Goal: Information Seeking & Learning: Check status

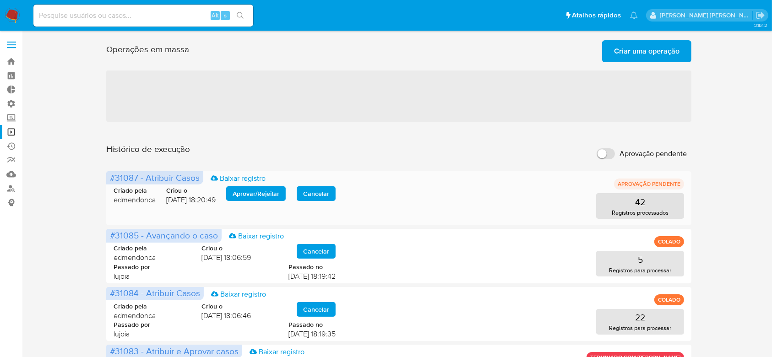
click at [270, 196] on span "Aprovar / Rejeitar" at bounding box center [256, 193] width 47 height 13
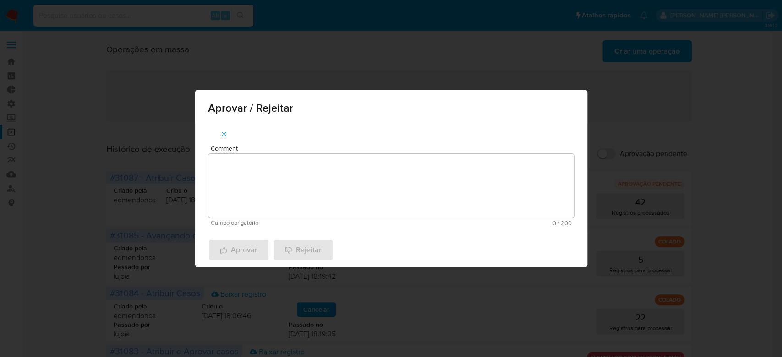
click at [275, 182] on textarea "Comment" at bounding box center [391, 186] width 367 height 64
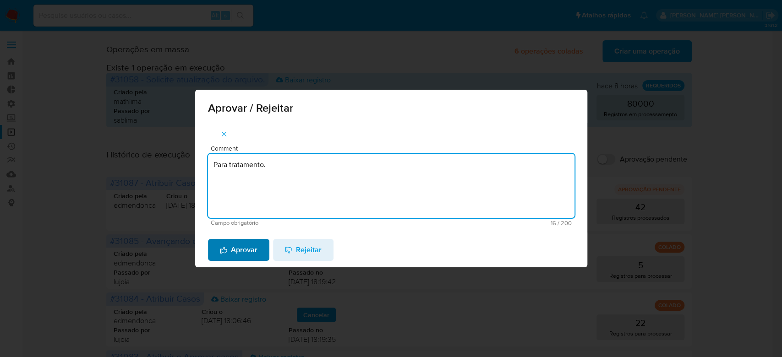
type textarea "Para tratamento."
click at [236, 256] on span "Aprovar" at bounding box center [239, 250] width 38 height 20
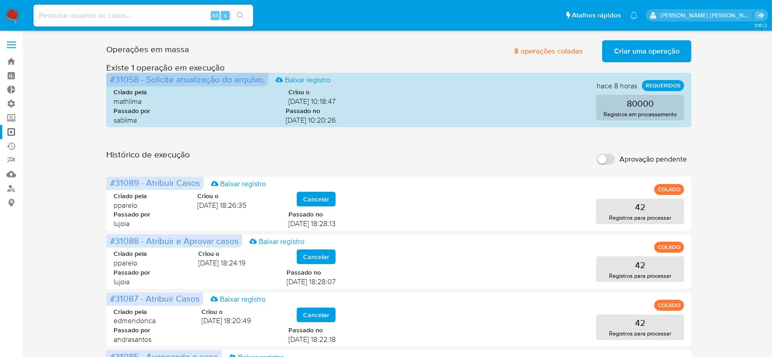
click at [94, 20] on input at bounding box center [143, 16] width 220 height 12
paste input "4ztYyrOTj48ZbmNX6e7a03N1"
type input "4ztYyrOTj48ZbmNX6e7a03N1"
click at [244, 16] on button "search-icon" at bounding box center [240, 15] width 19 height 13
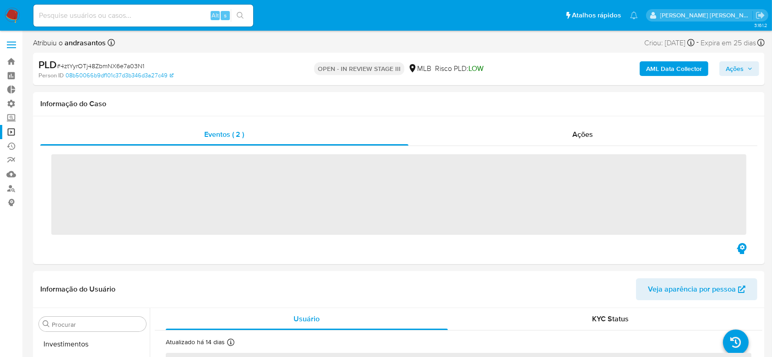
scroll to position [475, 0]
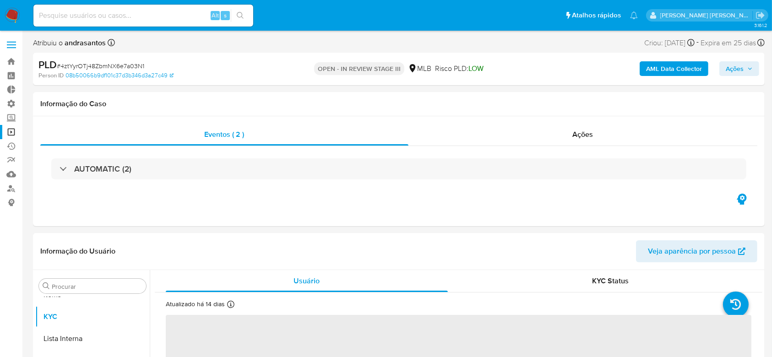
select select "10"
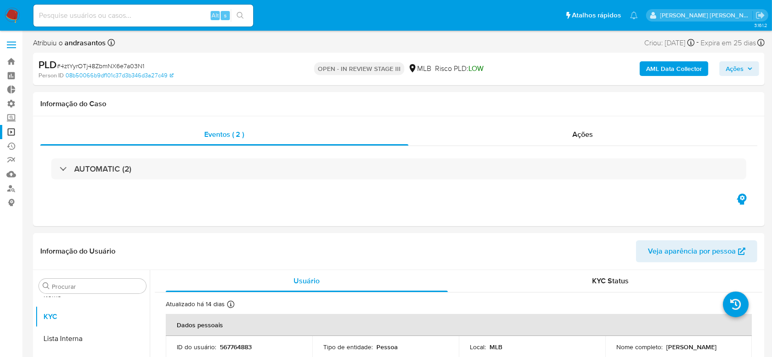
click at [11, 131] on link "Operações em massa" at bounding box center [54, 132] width 109 height 14
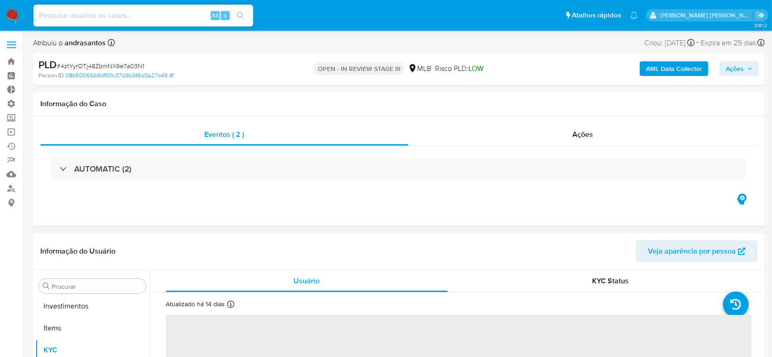
scroll to position [469, 0]
select select "10"
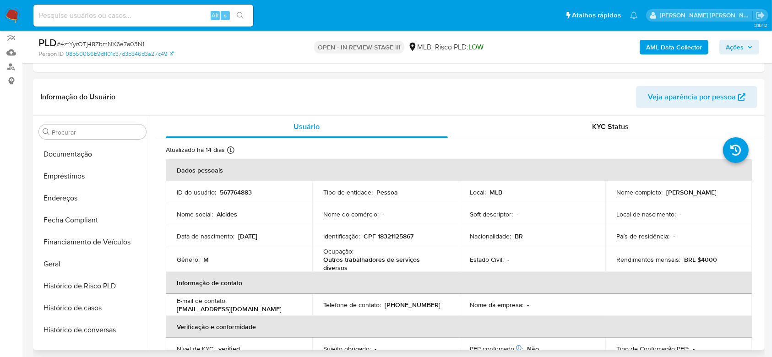
scroll to position [170, 0]
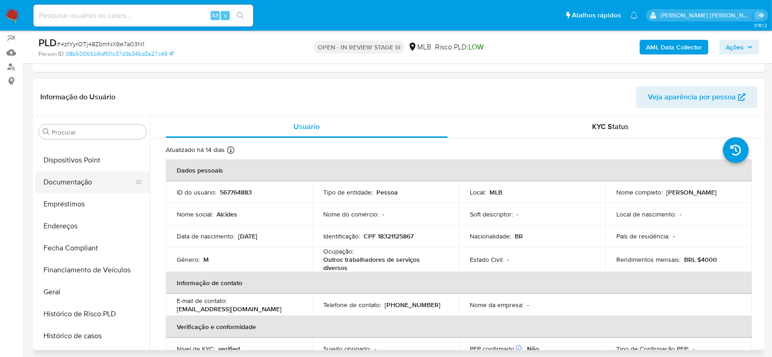
drag, startPoint x: 53, startPoint y: 180, endPoint x: 60, endPoint y: 180, distance: 6.4
click at [53, 180] on button "Documentação" at bounding box center [88, 182] width 107 height 22
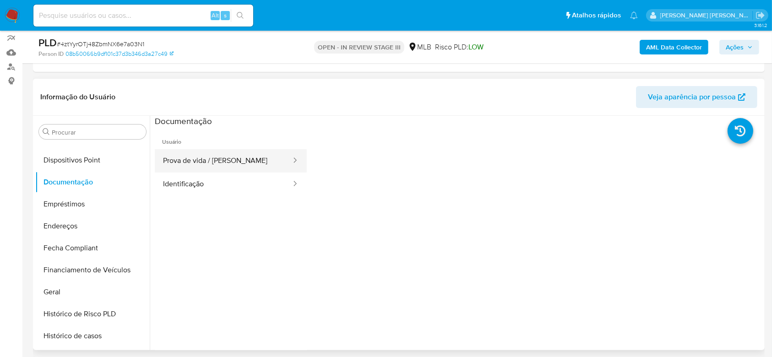
click at [228, 150] on button "Prova de vida / Selfie" at bounding box center [223, 160] width 137 height 23
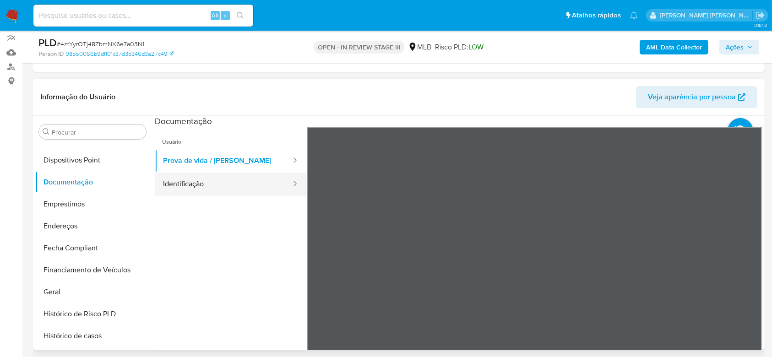
click at [193, 176] on button "Identificação" at bounding box center [223, 184] width 137 height 23
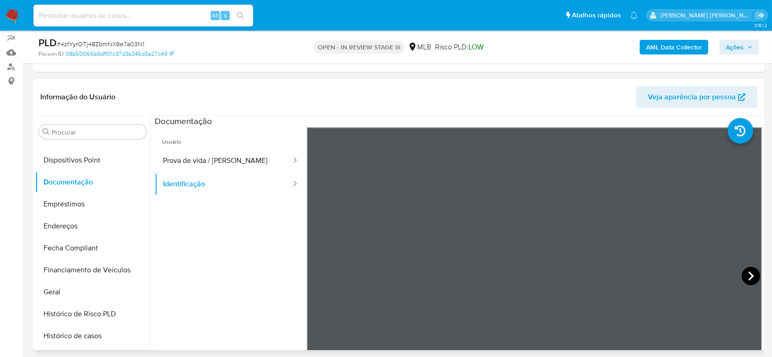
click at [750, 273] on icon at bounding box center [751, 276] width 18 height 18
click at [75, 295] on button "Geral" at bounding box center [88, 292] width 107 height 22
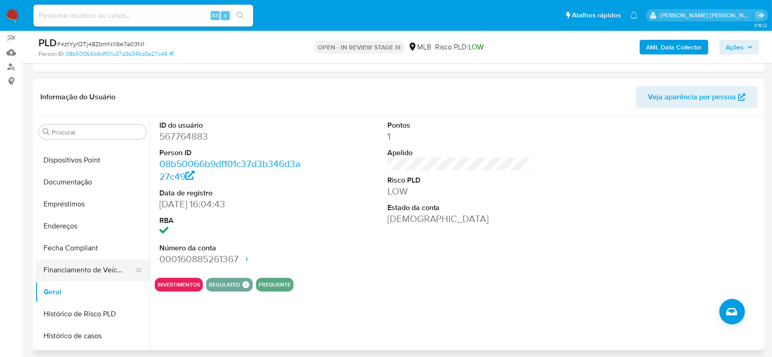
scroll to position [231, 0]
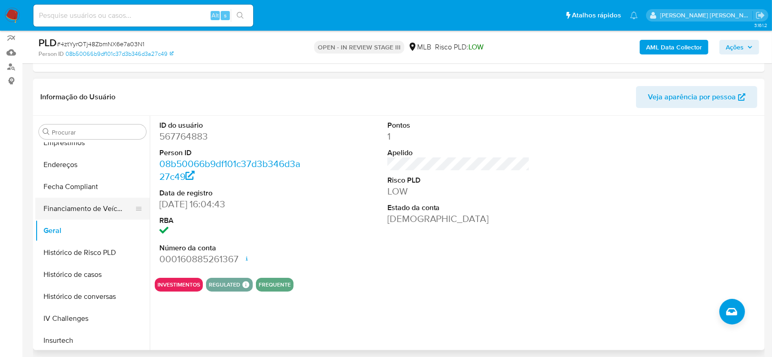
click at [86, 269] on button "Histórico de casos" at bounding box center [92, 275] width 115 height 22
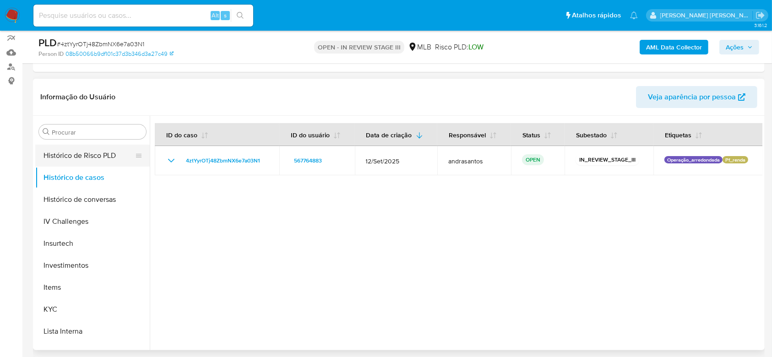
scroll to position [353, 0]
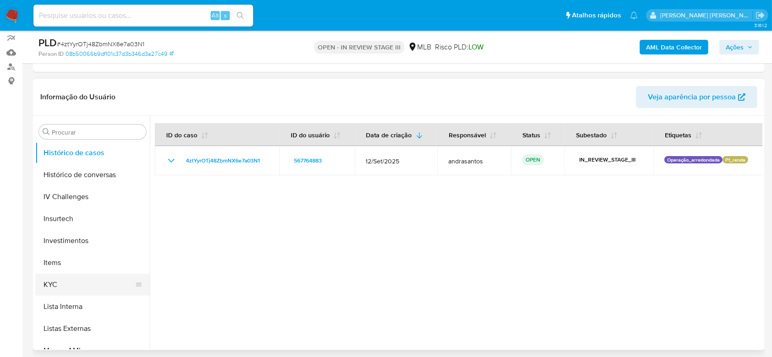
click at [86, 277] on button "KYC" at bounding box center [88, 285] width 107 height 22
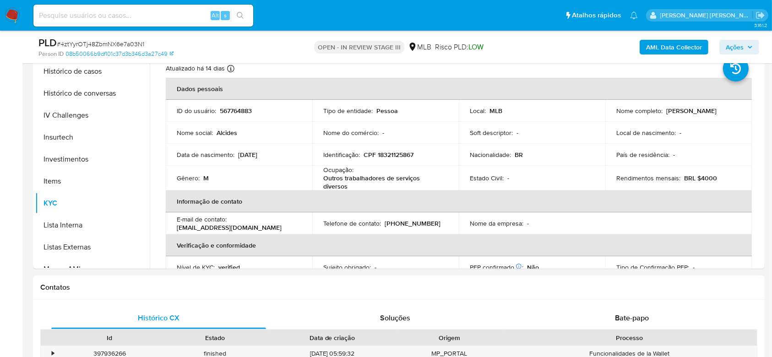
scroll to position [0, 0]
click at [78, 14] on input at bounding box center [143, 16] width 220 height 12
paste input "Lbsr0tjJVoyW5JQeYupdAcWd"
type input "Lbsr0tjJVoyW5JQeYupdAcWd"
click at [235, 14] on button "search-icon" at bounding box center [240, 15] width 19 height 13
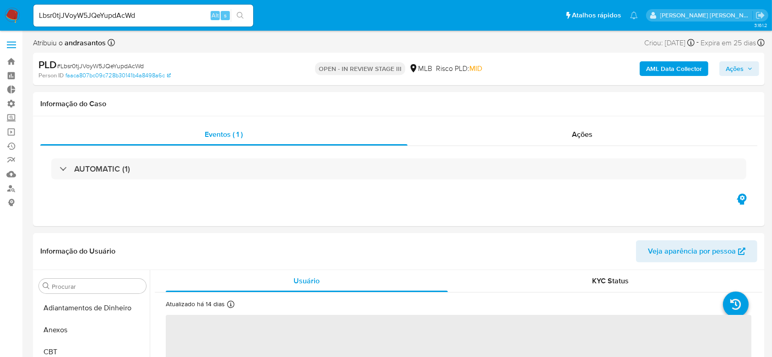
select select "10"
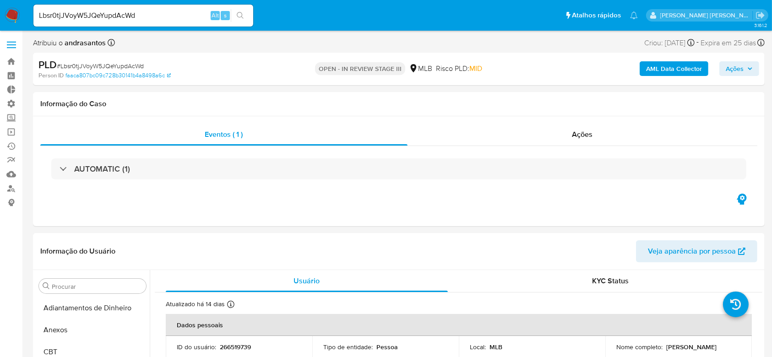
scroll to position [475, 0]
click at [13, 192] on link "Localizador de pessoas" at bounding box center [54, 188] width 109 height 14
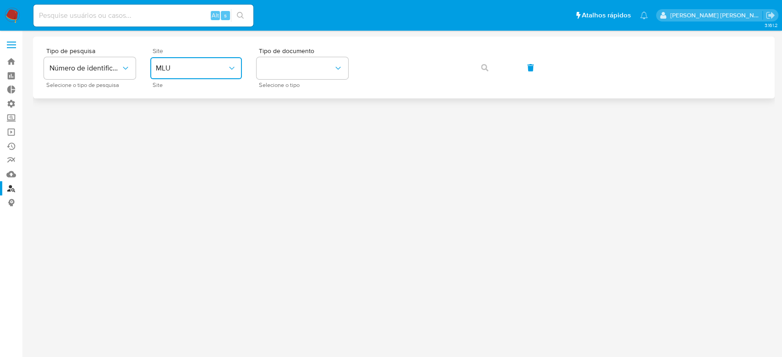
click at [235, 65] on icon "site_id" at bounding box center [231, 68] width 9 height 9
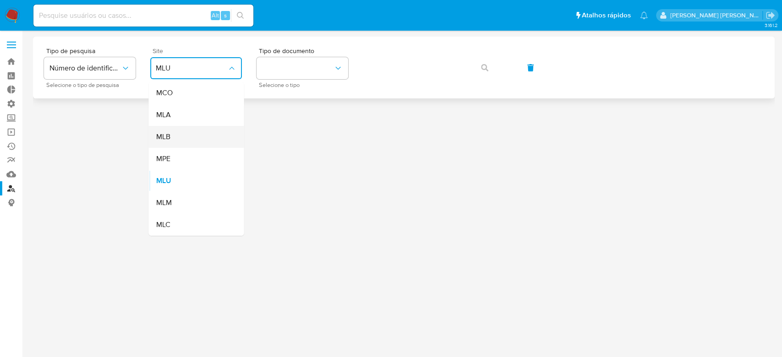
click at [193, 139] on div "MLB" at bounding box center [193, 137] width 75 height 22
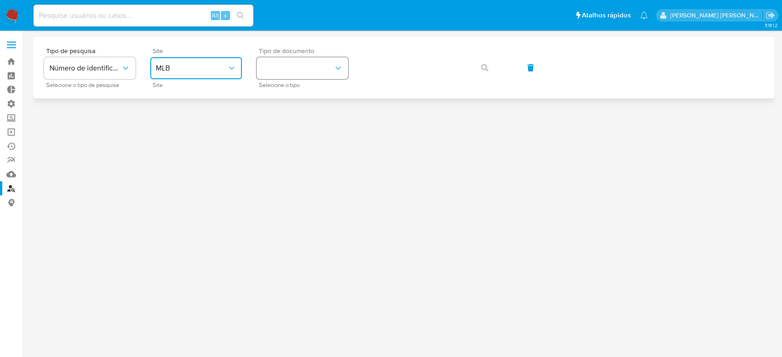
click at [340, 71] on icon "identificationType" at bounding box center [338, 68] width 9 height 9
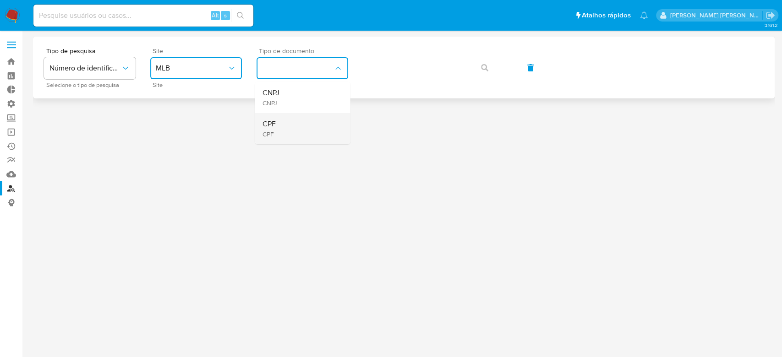
click at [299, 119] on div "CPF CPF" at bounding box center [299, 128] width 75 height 31
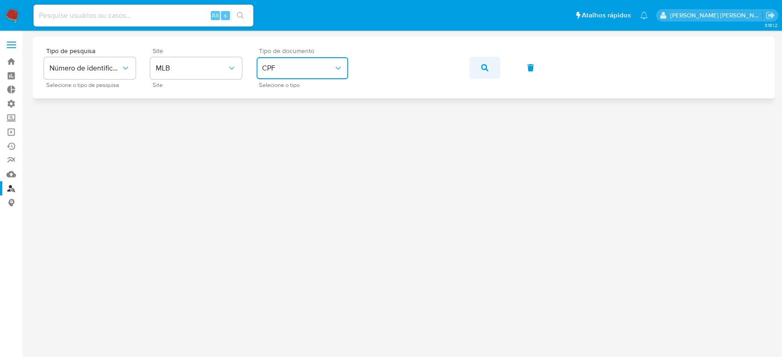
click at [486, 68] on icon "button" at bounding box center [484, 67] width 7 height 7
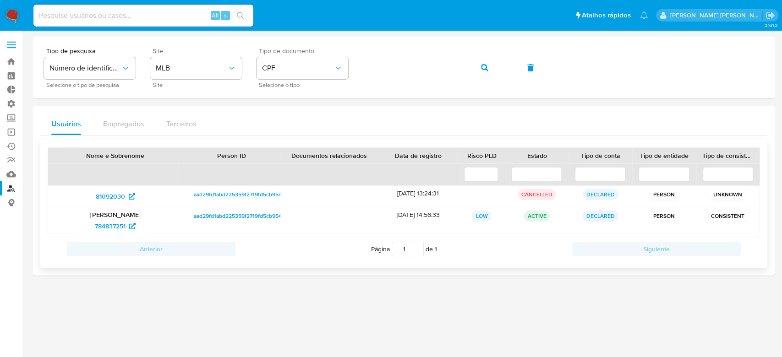
click at [211, 215] on span "aad29fd1abd225359f2719fd5cb954c6" at bounding box center [241, 216] width 94 height 11
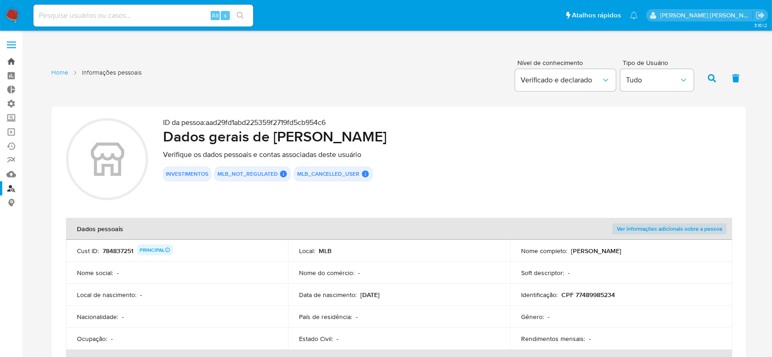
click at [11, 62] on link "Bandeja" at bounding box center [54, 62] width 109 height 14
click at [56, 73] on link "Home" at bounding box center [59, 72] width 17 height 9
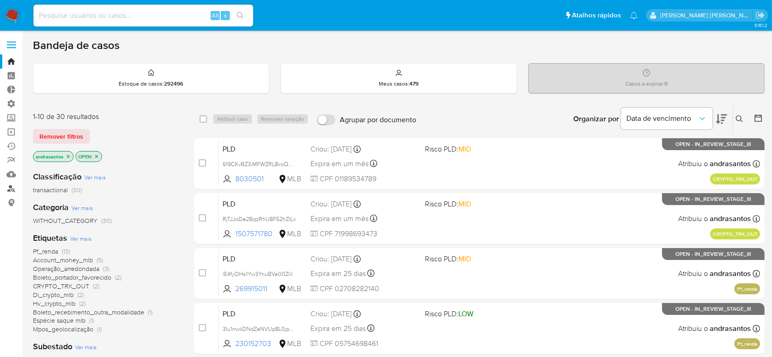
click at [13, 187] on link "Localizador de pessoas" at bounding box center [54, 188] width 109 height 14
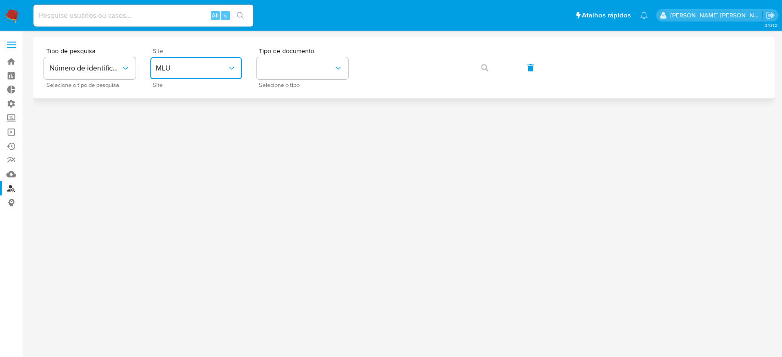
click at [235, 68] on icon "site_id" at bounding box center [231, 68] width 9 height 9
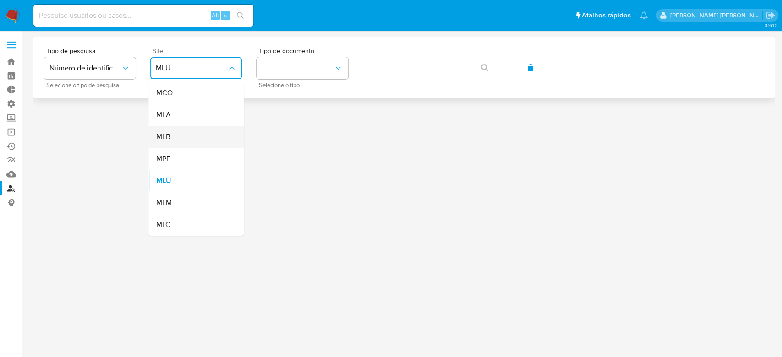
click at [193, 136] on div "MLB" at bounding box center [193, 137] width 75 height 22
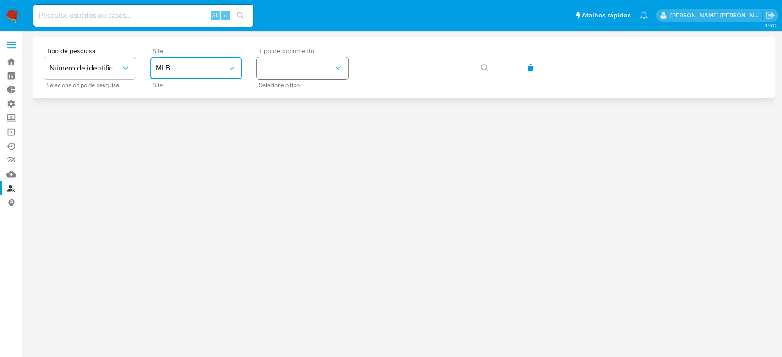
click at [282, 67] on button "identificationType" at bounding box center [303, 68] width 92 height 22
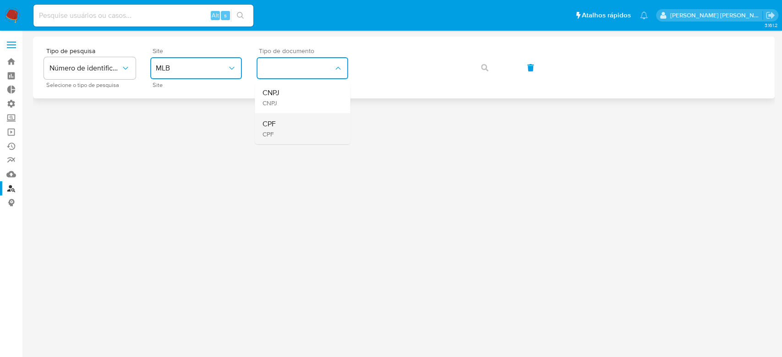
click at [275, 131] on div "CPF CPF" at bounding box center [299, 128] width 75 height 31
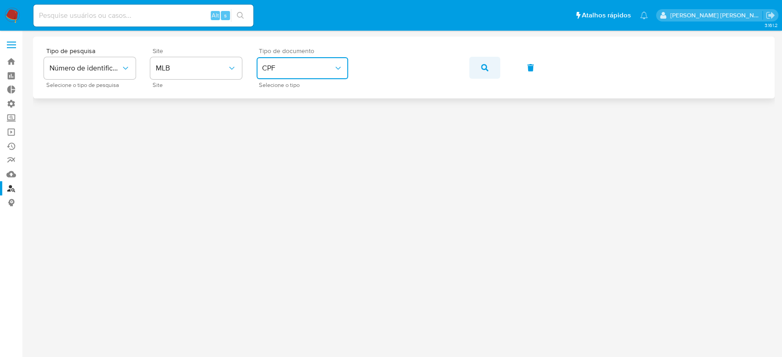
click at [480, 64] on button "button" at bounding box center [484, 68] width 31 height 22
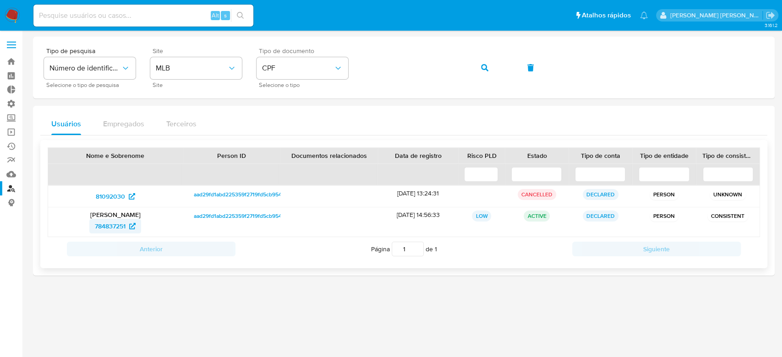
click at [106, 225] on span "784837251" at bounding box center [110, 226] width 31 height 15
click at [119, 196] on span "81092030" at bounding box center [110, 196] width 29 height 15
click at [113, 226] on span "784837251" at bounding box center [110, 226] width 31 height 15
click at [486, 67] on icon "button" at bounding box center [484, 67] width 7 height 7
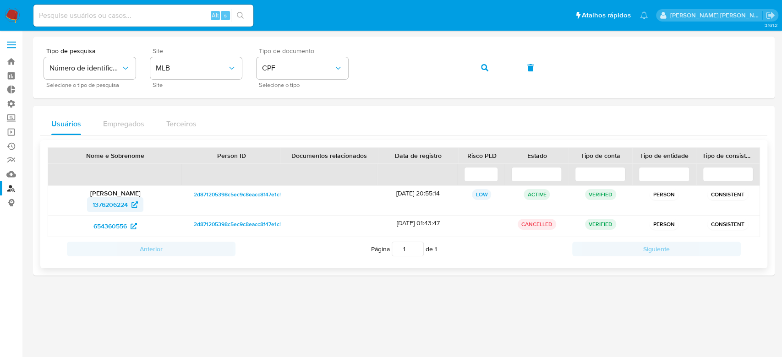
click at [109, 207] on span "1376206224" at bounding box center [110, 204] width 35 height 15
click at [485, 66] on icon "button" at bounding box center [484, 67] width 7 height 7
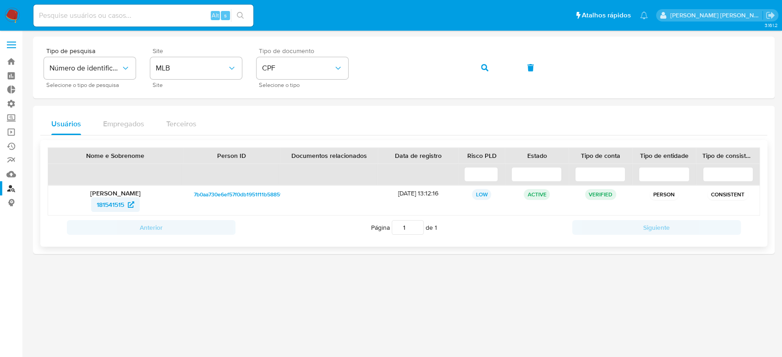
click at [109, 202] on span "181541515" at bounding box center [110, 204] width 27 height 15
click at [112, 14] on input at bounding box center [143, 16] width 220 height 12
paste input "56aIMc5muDOs3juvjdDtOcoY"
type input "56aIMc5muDOs3juvjdDtOcoY"
click at [238, 13] on icon "search-icon" at bounding box center [240, 15] width 7 height 7
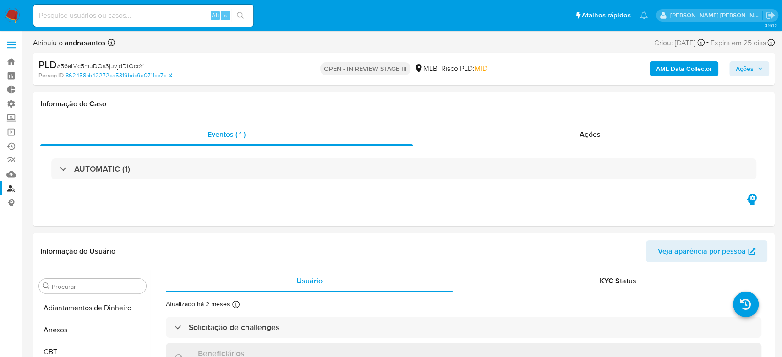
select select "10"
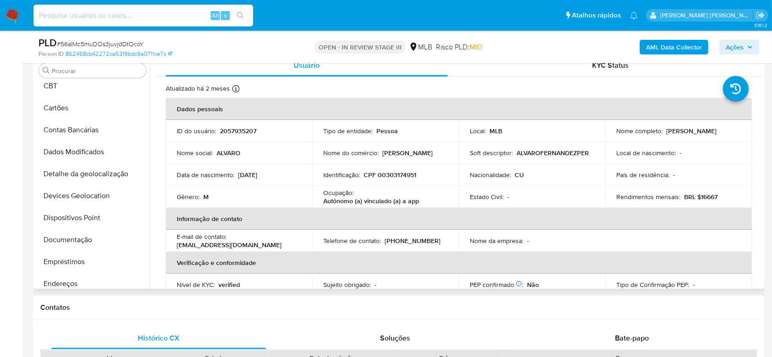
scroll to position [48, 0]
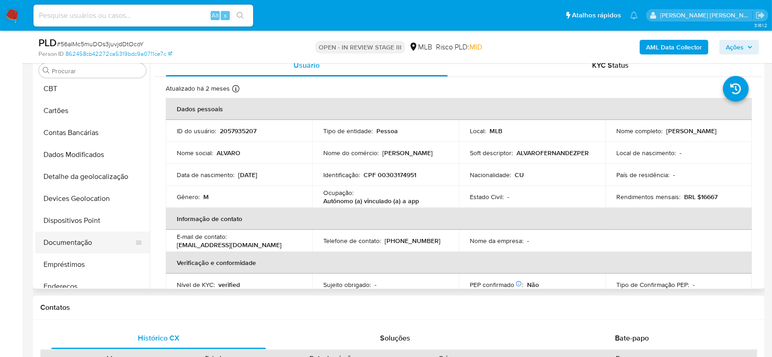
click at [81, 236] on button "Documentação" at bounding box center [88, 243] width 107 height 22
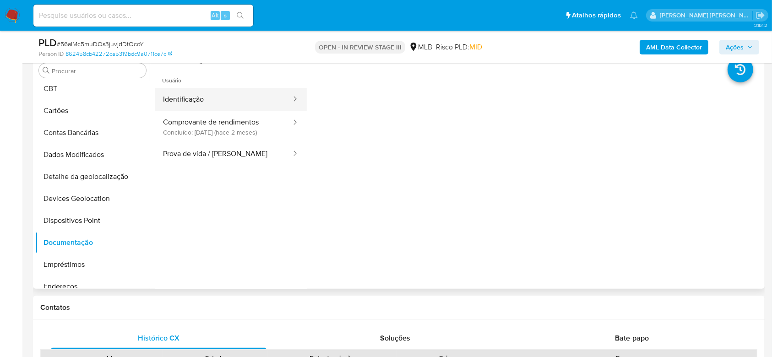
click at [194, 92] on button "Identificação" at bounding box center [223, 99] width 137 height 23
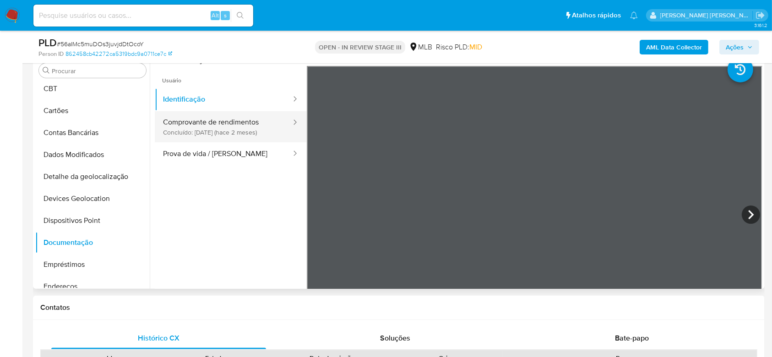
click at [228, 124] on button "Comprovante de rendimentos Concluído: 21/07/2025 (hace 2 meses)" at bounding box center [223, 126] width 137 height 31
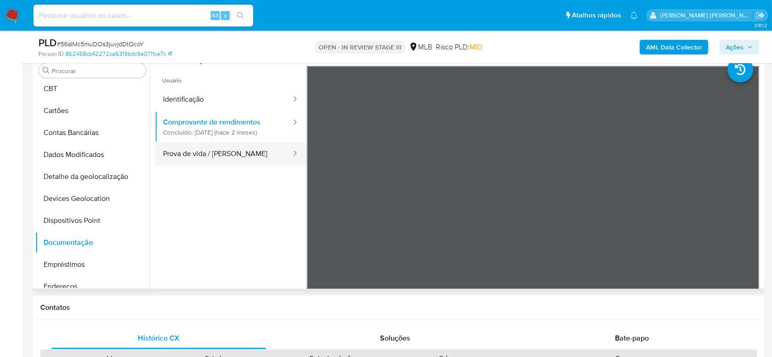
click at [246, 155] on button "Prova de vida / [PERSON_NAME]" at bounding box center [223, 153] width 137 height 23
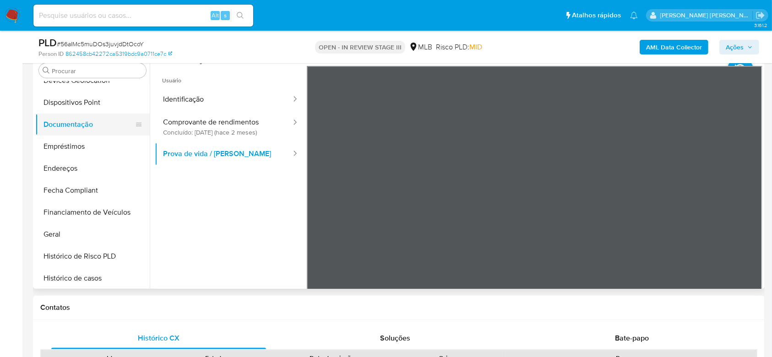
scroll to position [170, 0]
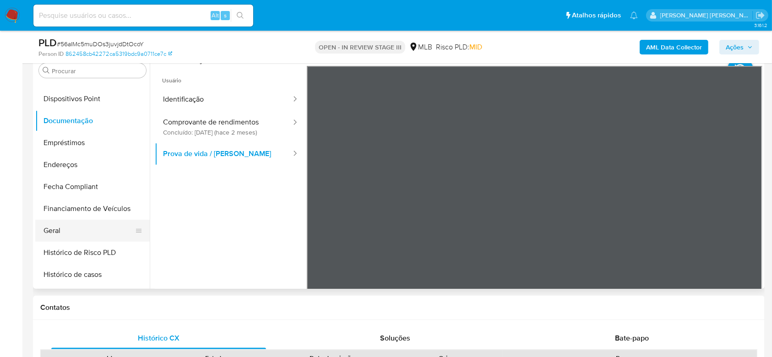
click at [64, 232] on button "Geral" at bounding box center [88, 231] width 107 height 22
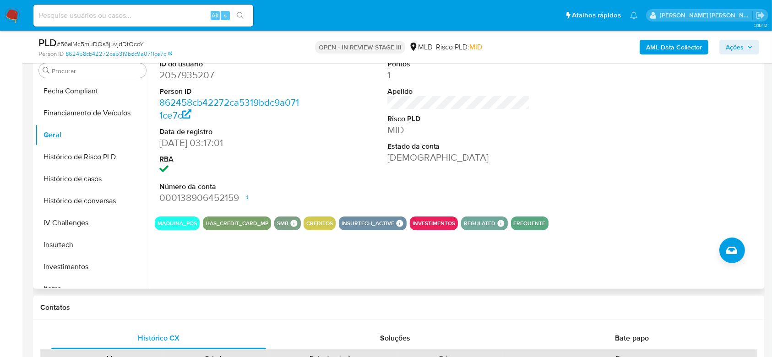
scroll to position [292, 0]
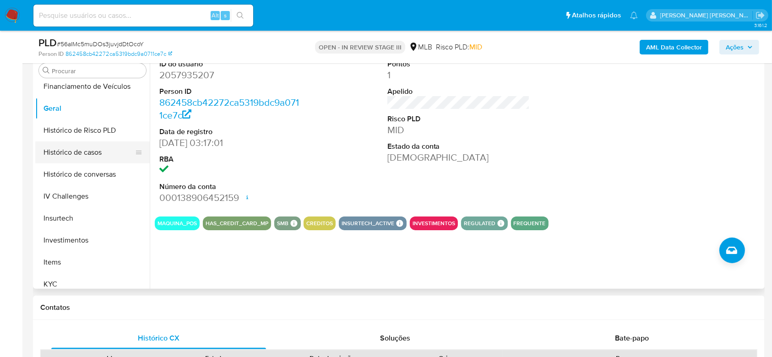
click at [69, 155] on button "Histórico de casos" at bounding box center [88, 153] width 107 height 22
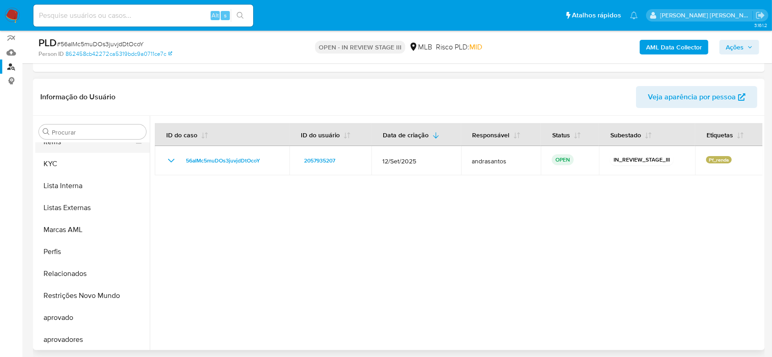
scroll to position [475, 0]
click at [62, 168] on button "KYC" at bounding box center [88, 163] width 107 height 22
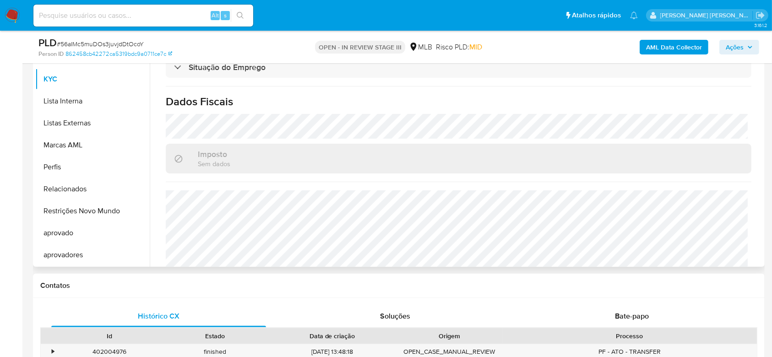
scroll to position [399, 0]
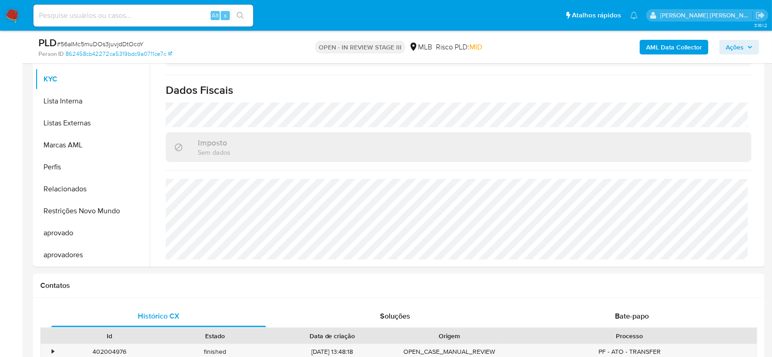
click at [134, 8] on div "Alt s" at bounding box center [143, 16] width 220 height 22
click at [150, 18] on input at bounding box center [143, 16] width 220 height 12
paste input "DFYOzFihlPL7vJ5zDi31SUmh"
type input "DFYOzFihlPL7vJ5zDi31SUmh"
click at [243, 14] on icon "search-icon" at bounding box center [240, 15] width 7 height 7
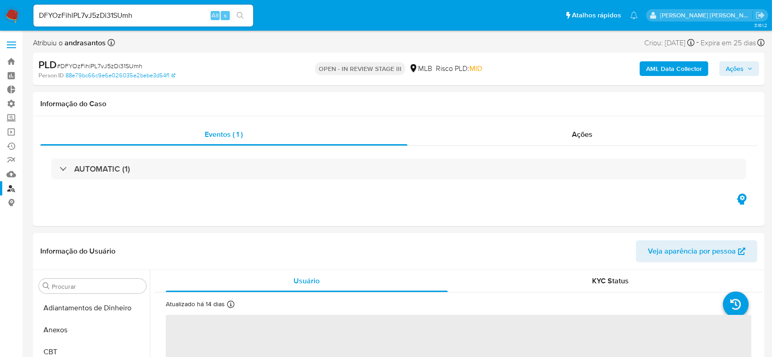
select select "10"
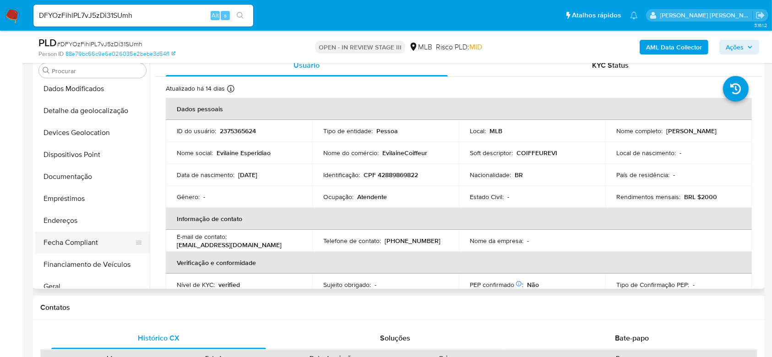
scroll to position [109, 0]
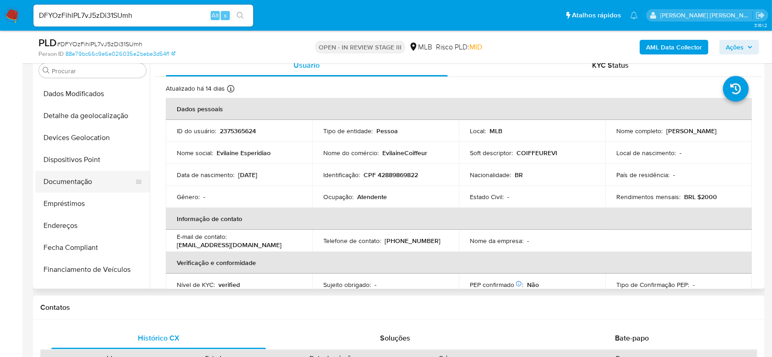
click at [84, 186] on button "Documentação" at bounding box center [88, 182] width 107 height 22
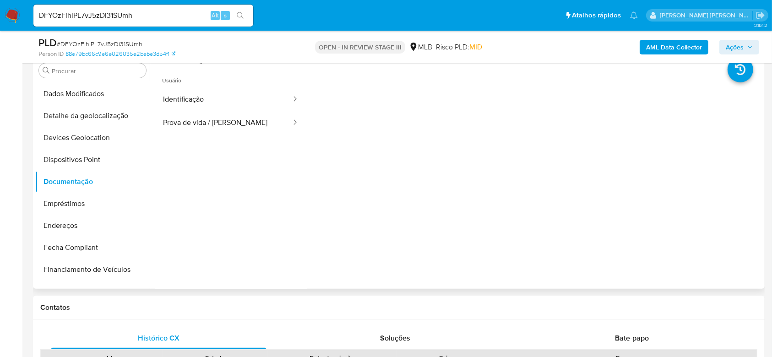
click at [222, 85] on span "Usuário" at bounding box center [231, 77] width 152 height 22
click at [224, 99] on button "Identificação" at bounding box center [223, 99] width 137 height 23
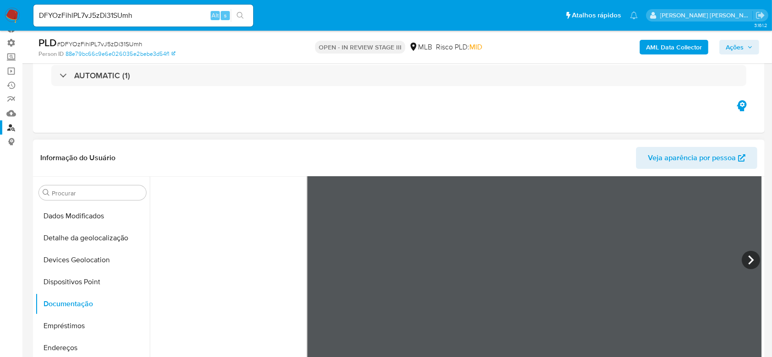
scroll to position [77, 0]
click at [486, 156] on div "Informação do Usuário Veja aparência por pessoa Procurar Adiantamentos de Dinhe…" at bounding box center [399, 276] width 732 height 272
click at [753, 255] on icon at bounding box center [751, 260] width 18 height 18
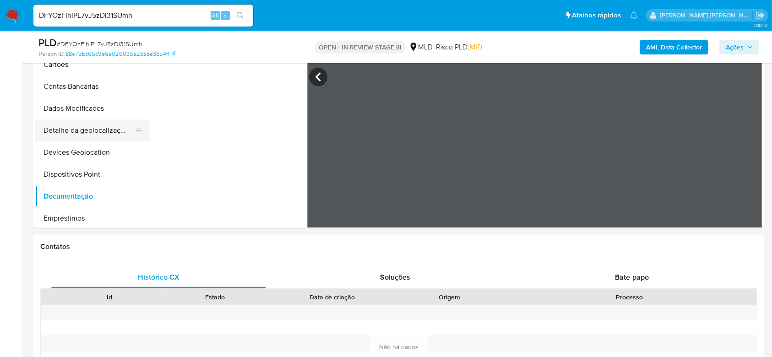
scroll to position [61, 0]
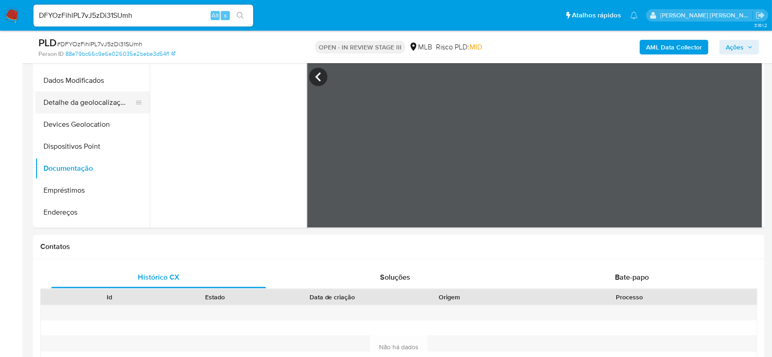
click at [62, 164] on button "Documentação" at bounding box center [92, 169] width 115 height 22
click at [312, 76] on icon at bounding box center [318, 77] width 18 height 18
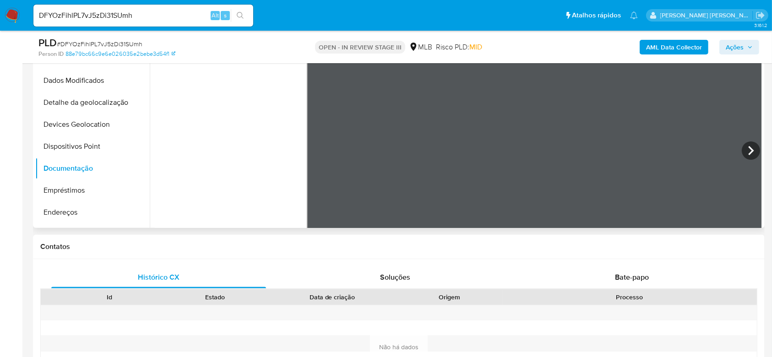
scroll to position [0, 0]
click at [88, 166] on button "Documentação" at bounding box center [88, 169] width 107 height 22
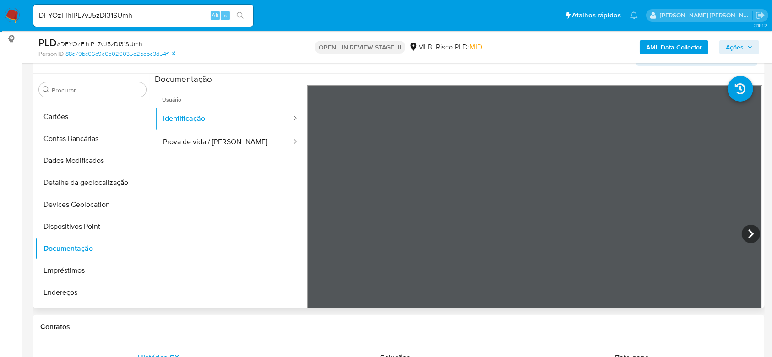
scroll to position [183, 0]
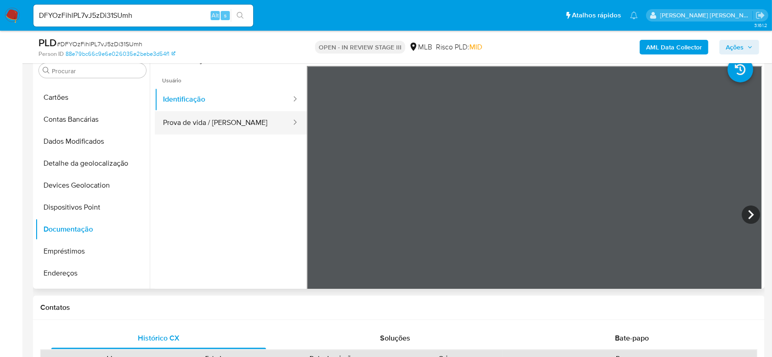
click at [189, 122] on button "Prova de vida / [PERSON_NAME]" at bounding box center [223, 122] width 137 height 23
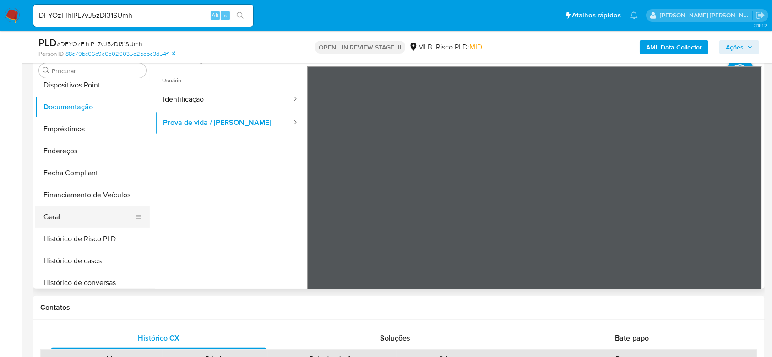
click at [65, 214] on button "Geral" at bounding box center [88, 217] width 107 height 22
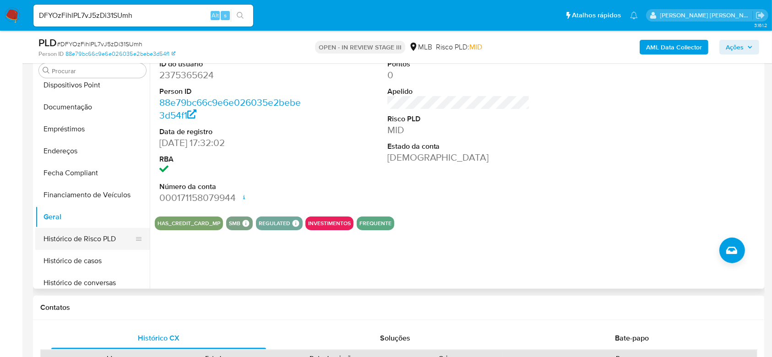
scroll to position [244, 0]
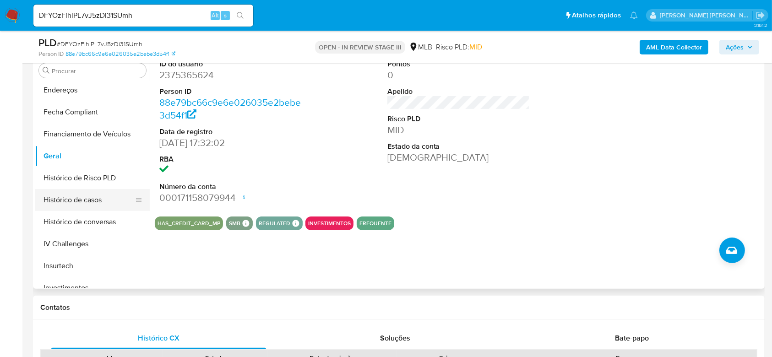
click at [92, 197] on button "Histórico de casos" at bounding box center [88, 200] width 107 height 22
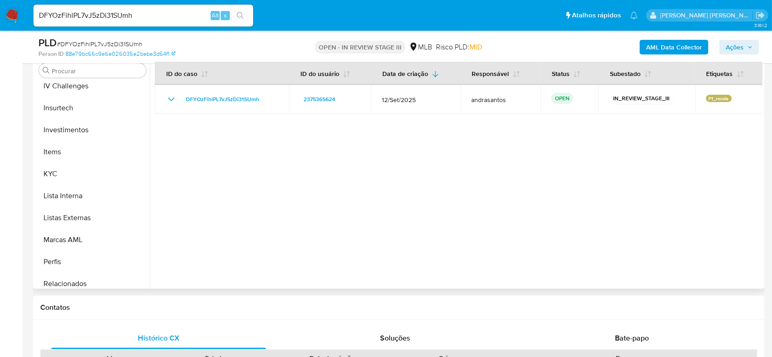
scroll to position [427, 0]
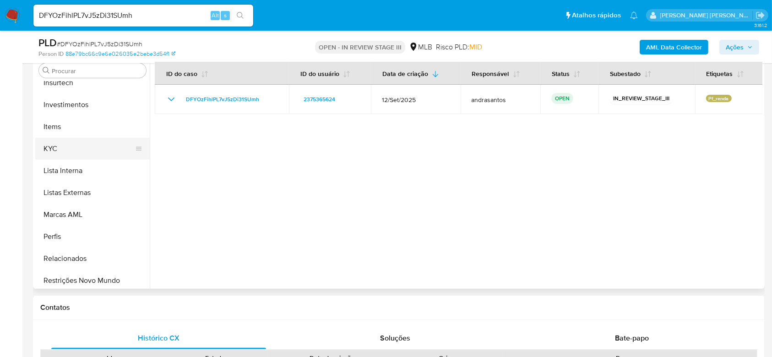
click at [67, 147] on button "KYC" at bounding box center [88, 149] width 107 height 22
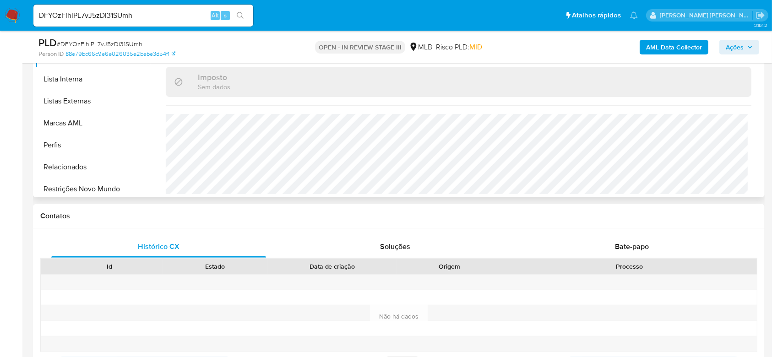
scroll to position [389, 0]
click at [122, 14] on input "DFYOzFihlPL7vJ5zDi31SUmh" at bounding box center [143, 16] width 220 height 12
paste input "WWHdosywBAD8ekKjFfxYv2ny"
type input "WWHdosywBAD8ekKjFfxYv2ny"
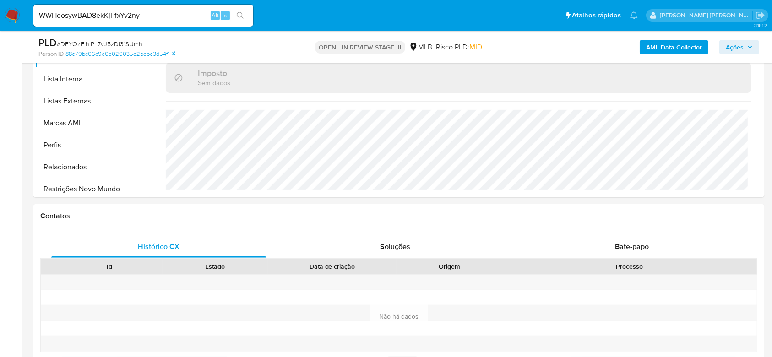
click at [240, 14] on icon "search-icon" at bounding box center [240, 15] width 7 height 7
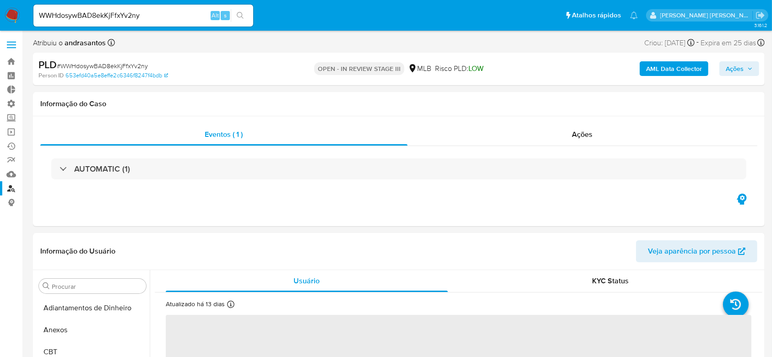
select select "10"
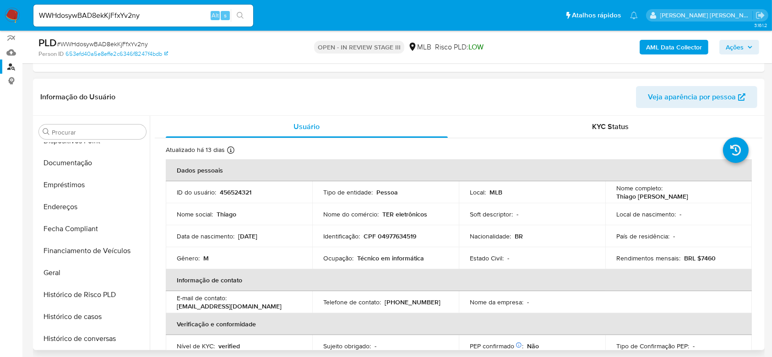
scroll to position [170, 0]
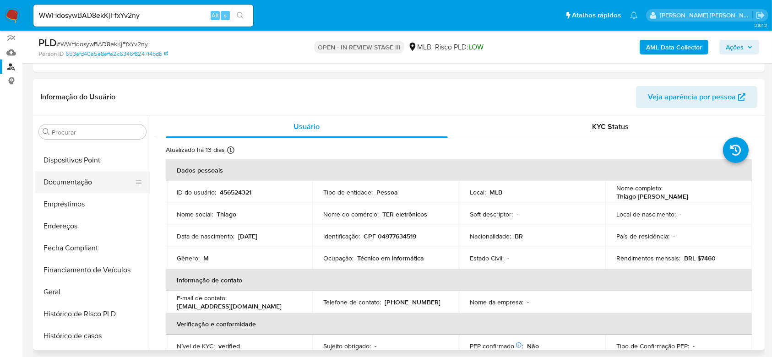
click at [98, 185] on button "Documentação" at bounding box center [88, 182] width 107 height 22
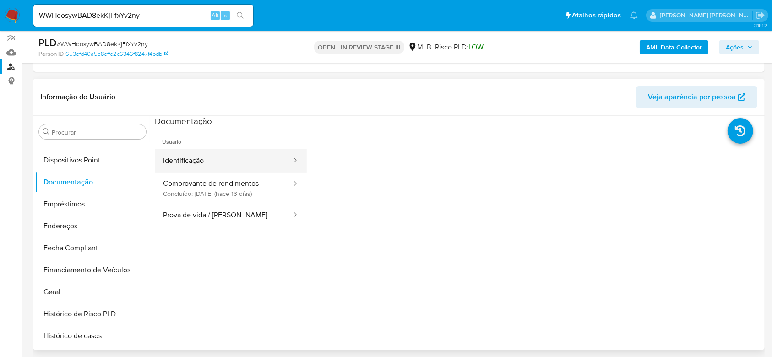
click at [211, 163] on button "Identificação" at bounding box center [223, 160] width 137 height 23
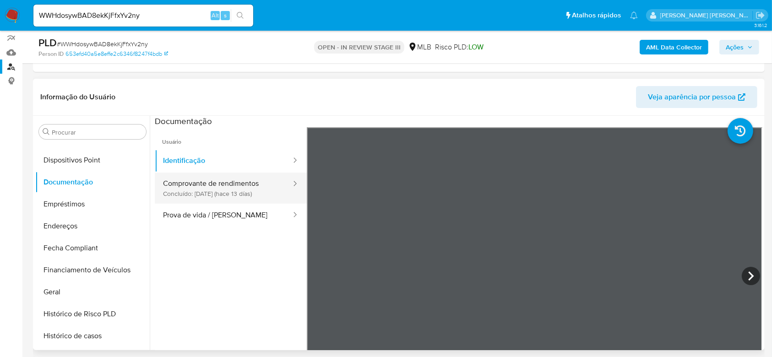
click at [220, 191] on button "Comprovante de rendimentos Concluído: 18/09/2025 (hace 13 días)" at bounding box center [223, 188] width 137 height 31
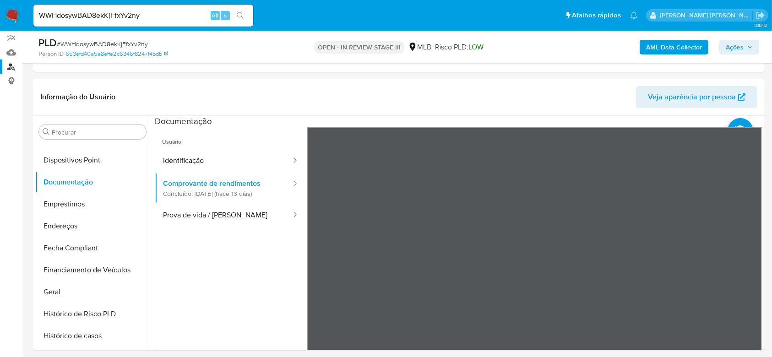
click at [202, 216] on button "Prova de vida / [PERSON_NAME]" at bounding box center [223, 215] width 137 height 23
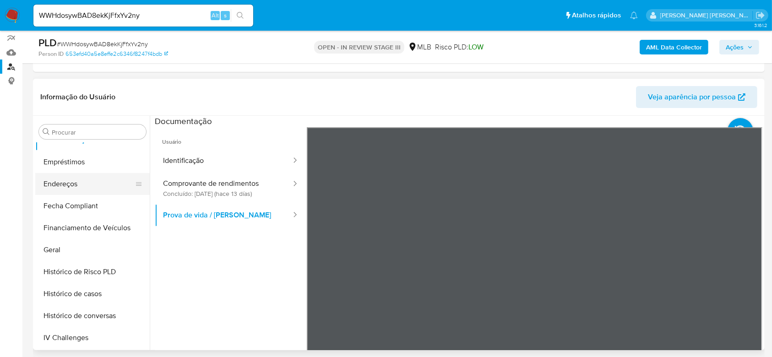
scroll to position [231, 0]
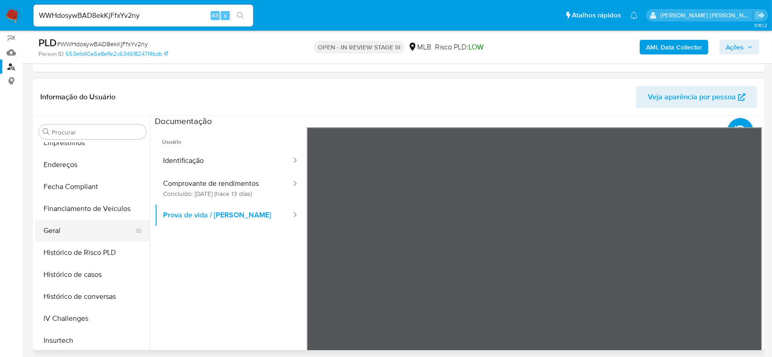
click at [83, 235] on button "Geral" at bounding box center [88, 231] width 107 height 22
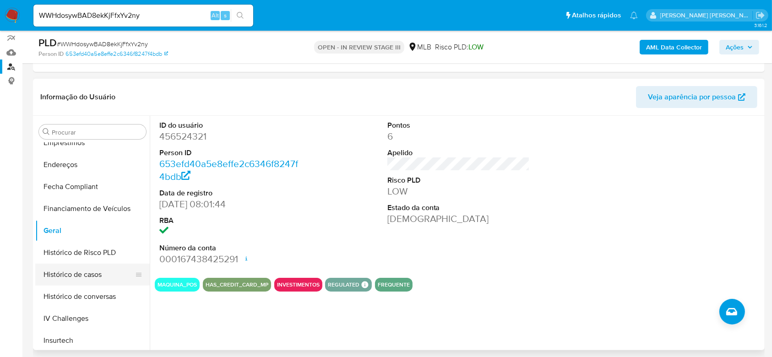
click at [96, 275] on button "Histórico de casos" at bounding box center [88, 275] width 107 height 22
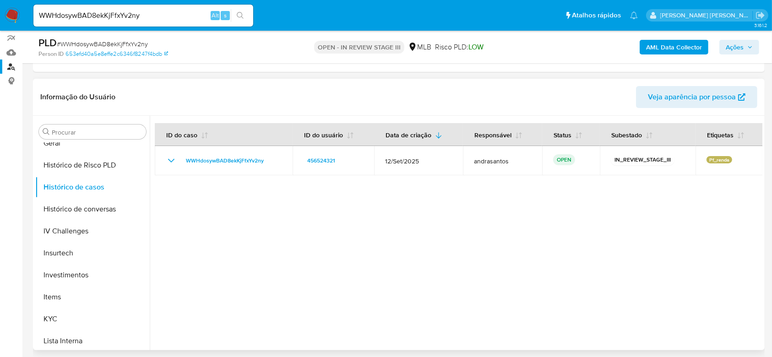
scroll to position [353, 0]
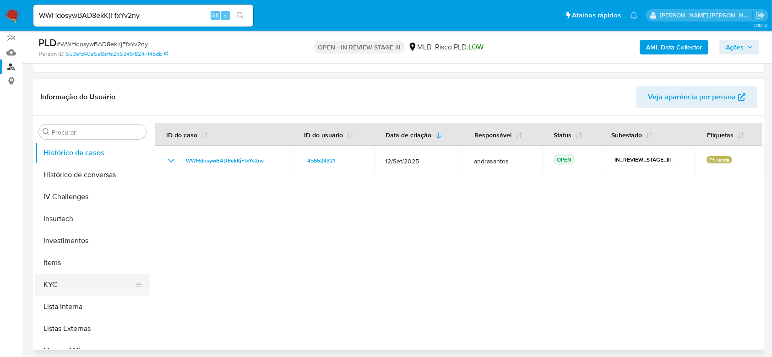
click at [73, 283] on button "KYC" at bounding box center [88, 285] width 107 height 22
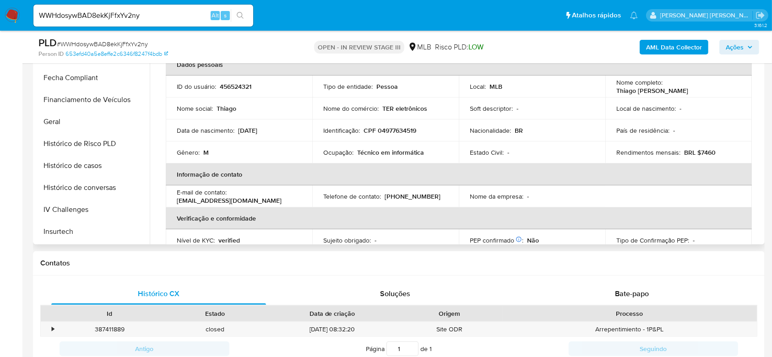
scroll to position [231, 0]
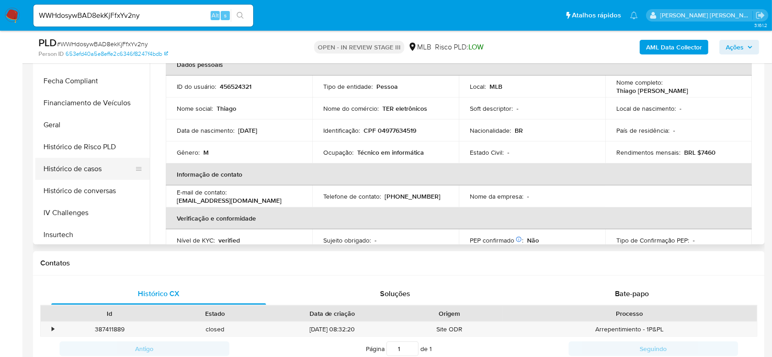
click at [77, 164] on button "Histórico de casos" at bounding box center [88, 169] width 107 height 22
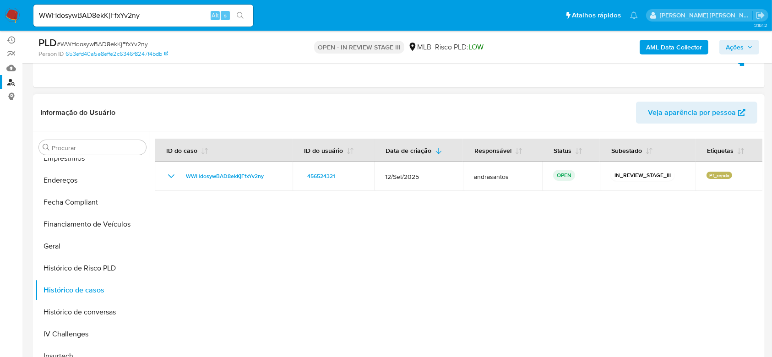
scroll to position [167, 0]
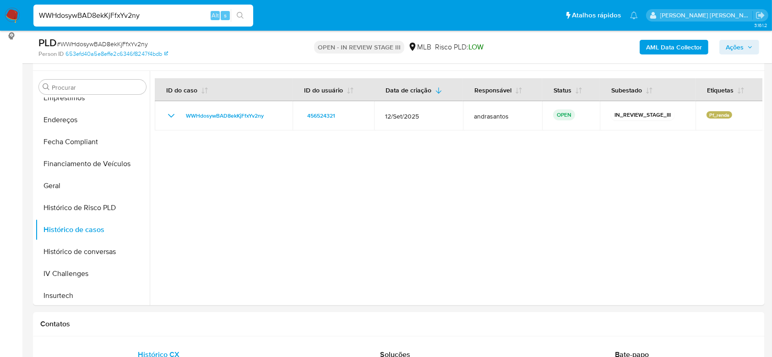
click at [95, 10] on input "WWHdosywBAD8ekKjFfxYv2ny" at bounding box center [143, 16] width 220 height 12
paste input "UtUHk001lfn2RVduwWYGN3Iz"
type input "UtUHk001lfn2RVduwWYGN3Iz"
click at [238, 16] on icon "search-icon" at bounding box center [240, 15] width 7 height 7
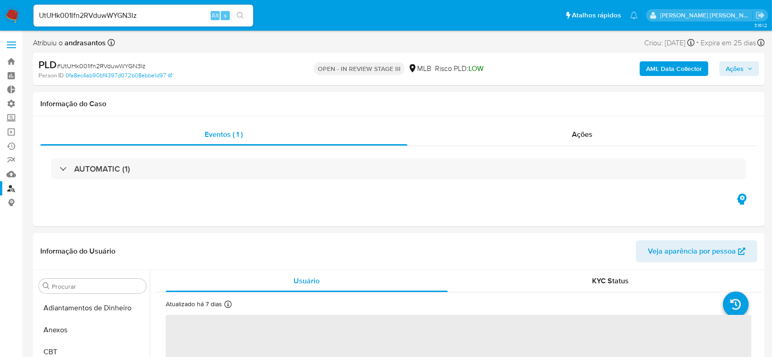
select select "10"
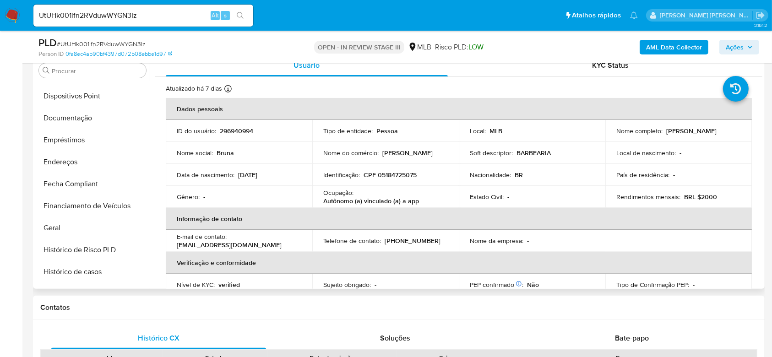
scroll to position [170, 0]
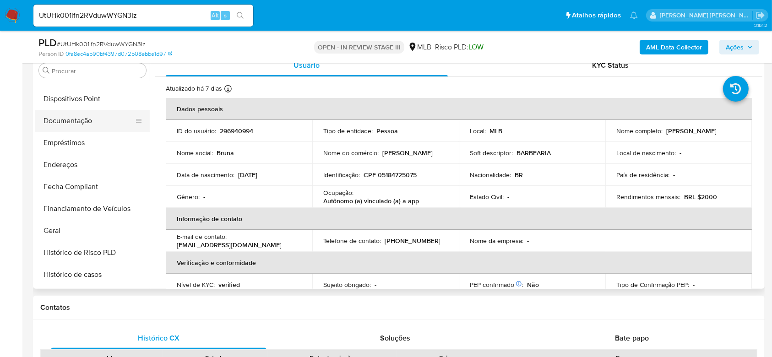
click at [79, 113] on button "Documentação" at bounding box center [88, 121] width 107 height 22
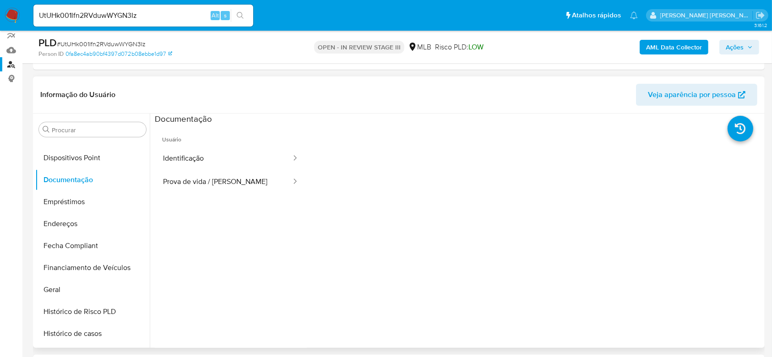
scroll to position [122, 0]
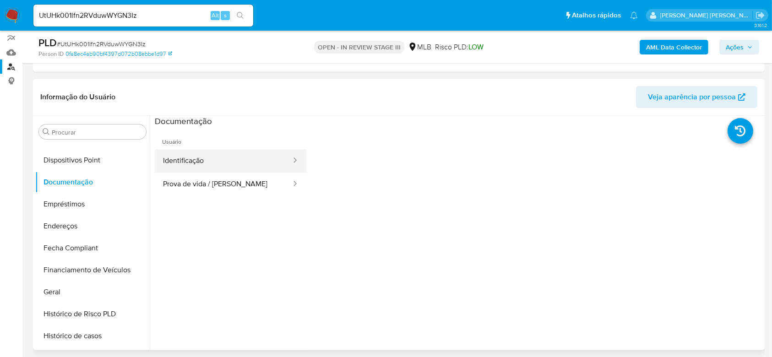
click at [220, 159] on button "Identificação" at bounding box center [223, 160] width 137 height 23
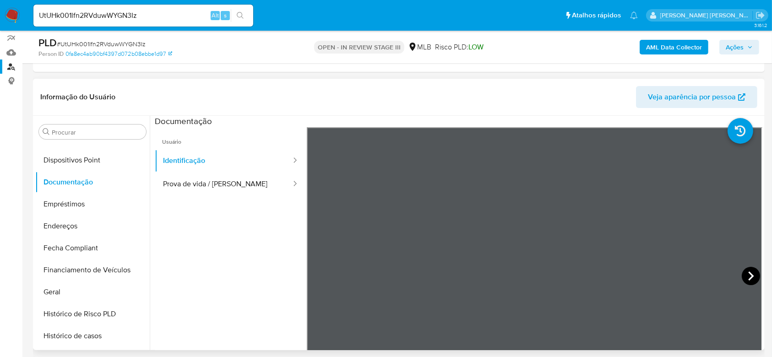
click at [751, 278] on icon at bounding box center [751, 276] width 18 height 18
click at [212, 186] on button "Prova de vida / [PERSON_NAME]" at bounding box center [223, 184] width 137 height 23
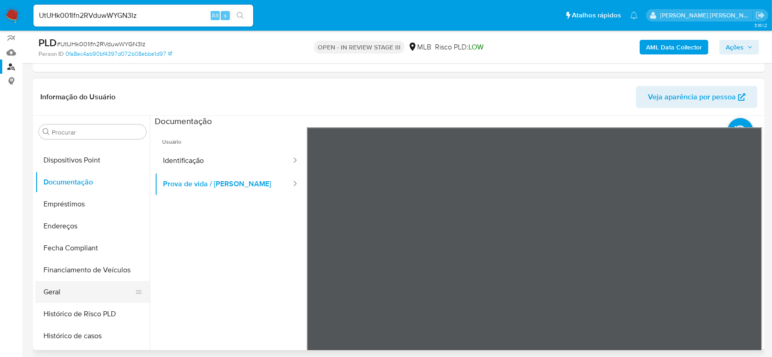
click at [76, 289] on button "Geral" at bounding box center [88, 292] width 107 height 22
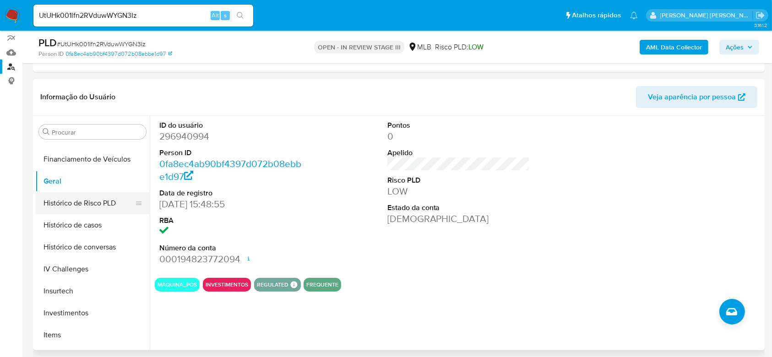
scroll to position [292, 0]
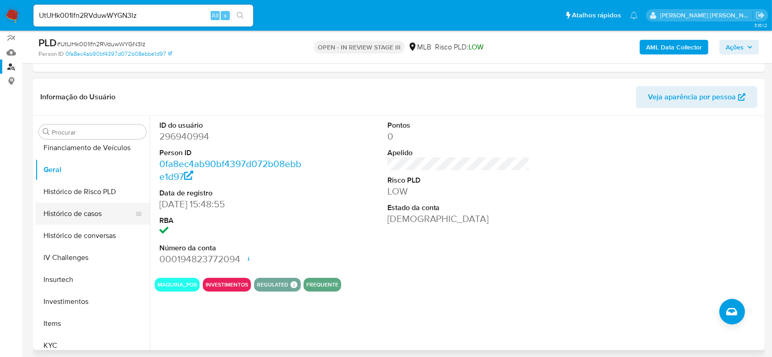
click at [99, 207] on button "Histórico de casos" at bounding box center [88, 214] width 107 height 22
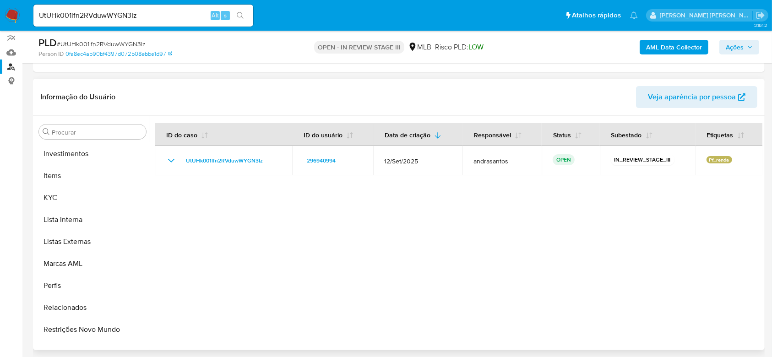
scroll to position [475, 0]
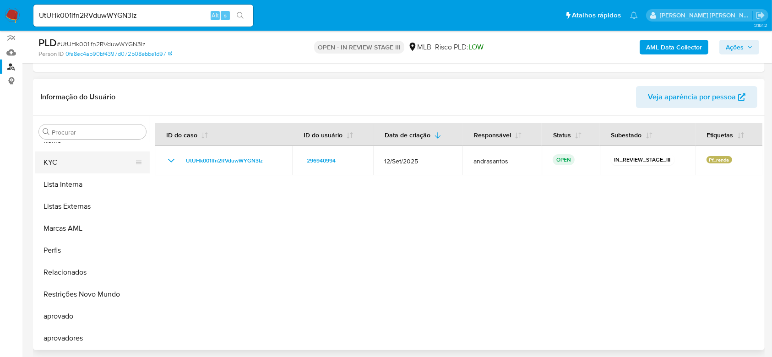
click at [76, 164] on button "KYC" at bounding box center [88, 163] width 107 height 22
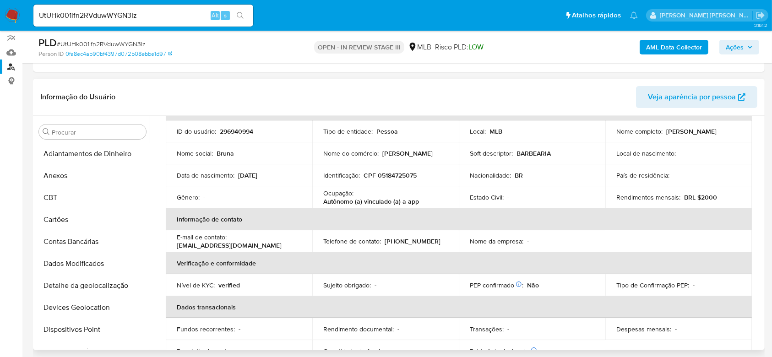
scroll to position [61, 0]
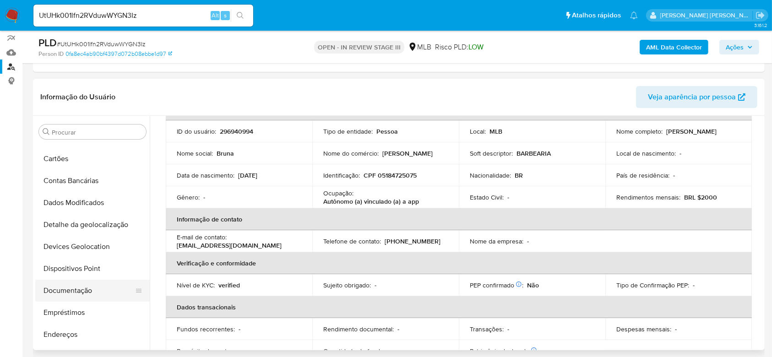
click at [84, 283] on button "Documentação" at bounding box center [88, 291] width 107 height 22
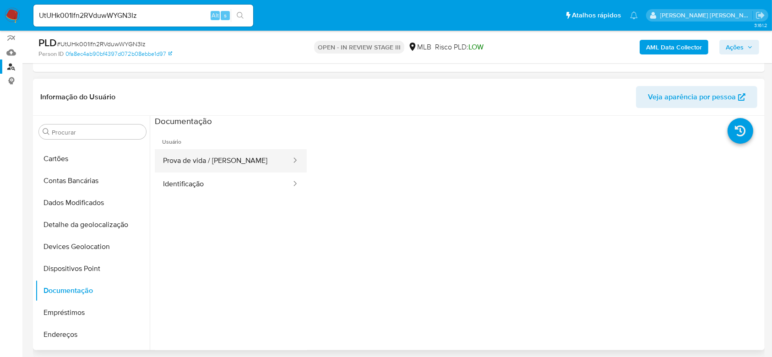
click at [207, 162] on button "Prova de vida / [PERSON_NAME]" at bounding box center [223, 160] width 137 height 23
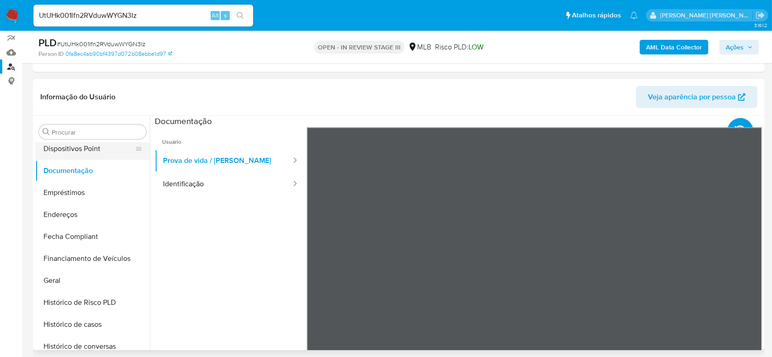
scroll to position [183, 0]
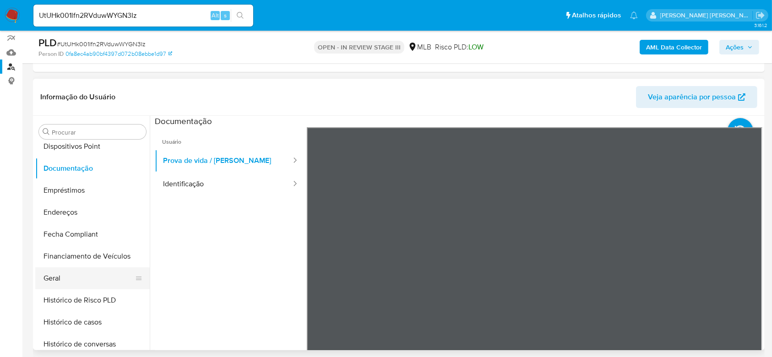
click at [93, 282] on button "Geral" at bounding box center [88, 279] width 107 height 22
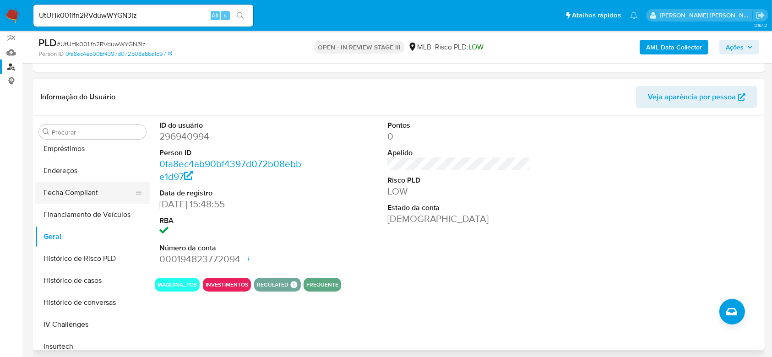
scroll to position [244, 0]
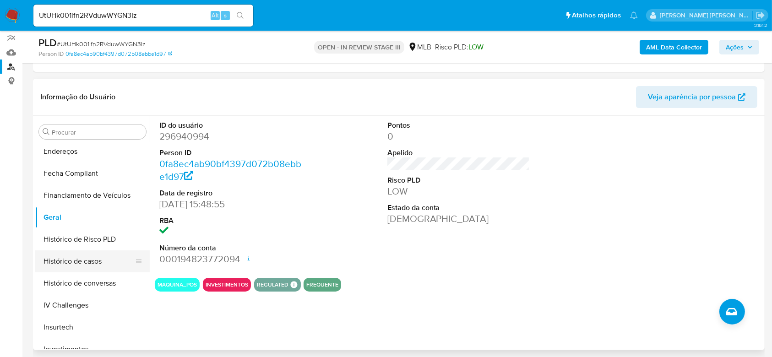
click at [81, 254] on button "Histórico de casos" at bounding box center [88, 262] width 107 height 22
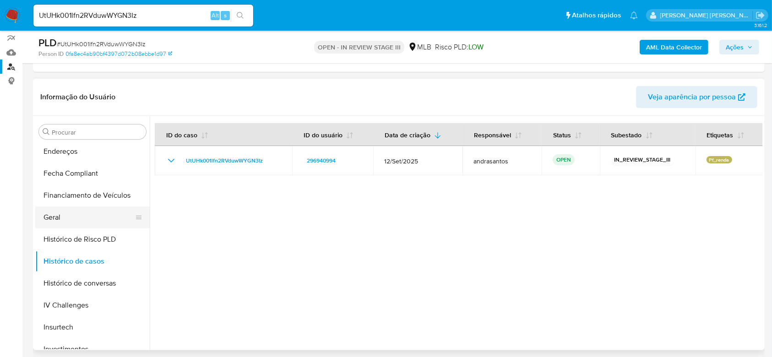
scroll to position [367, 0]
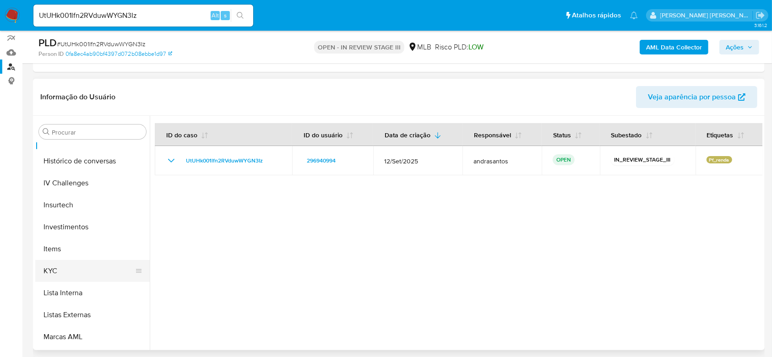
click at [72, 268] on button "KYC" at bounding box center [88, 271] width 107 height 22
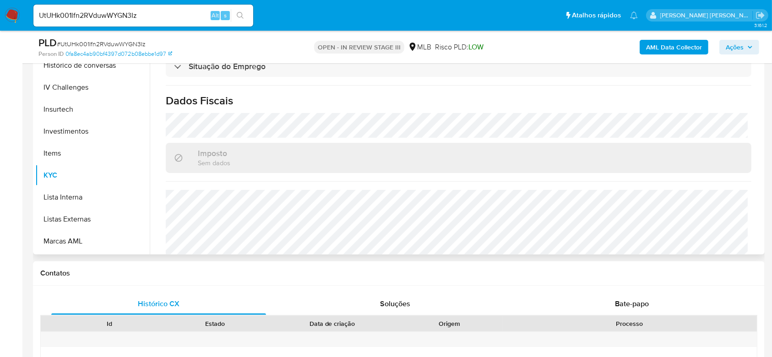
scroll to position [389, 0]
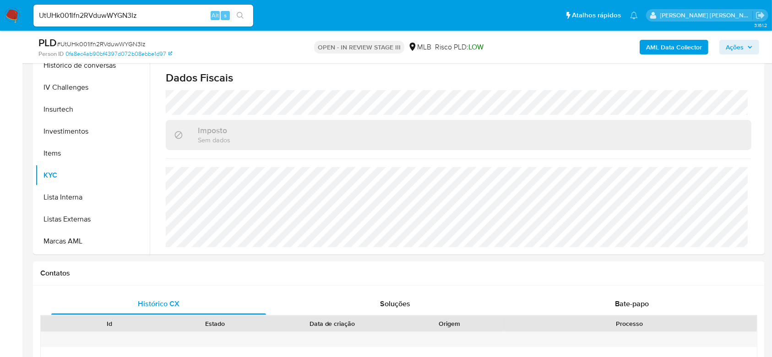
click at [113, 11] on input "UtUHk001lfn2RVduwWYGN3Iz" at bounding box center [143, 16] width 220 height 12
paste input "7v7IAjjEDb1pg96UKKLI5wLE"
type input "7v7IAjjEDb1pg96UKKLI5wLE"
click at [239, 13] on icon "search-icon" at bounding box center [240, 15] width 7 height 7
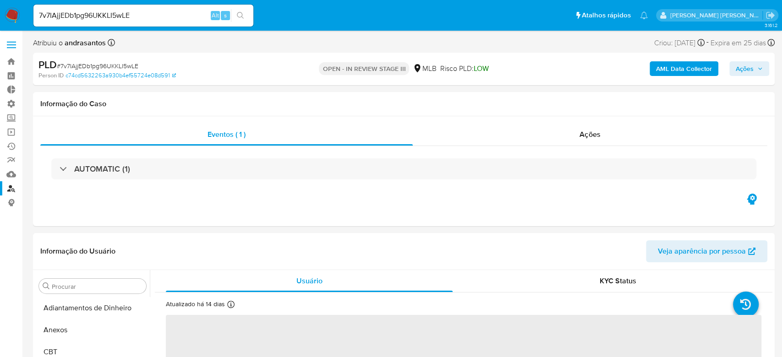
select select "10"
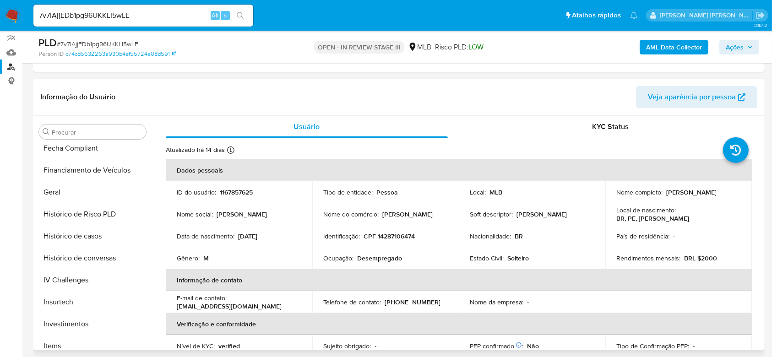
scroll to position [109, 0]
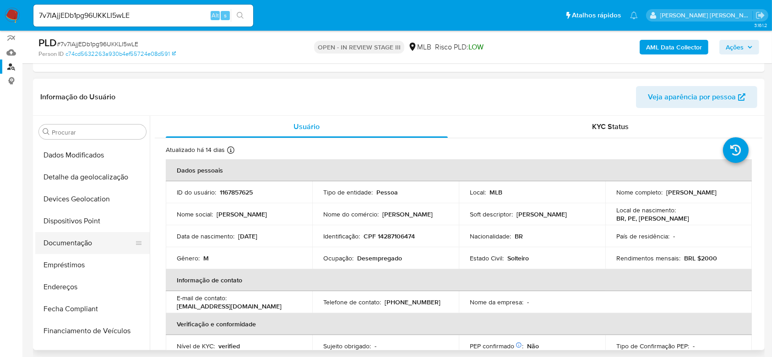
click at [89, 241] on button "Documentação" at bounding box center [88, 243] width 107 height 22
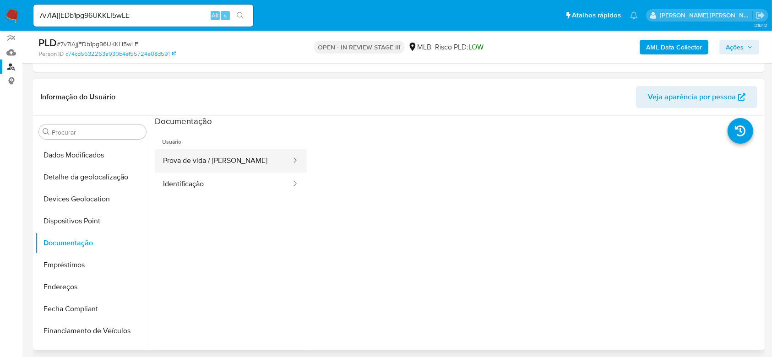
click at [218, 164] on button "Prova de vida / [PERSON_NAME]" at bounding box center [223, 160] width 137 height 23
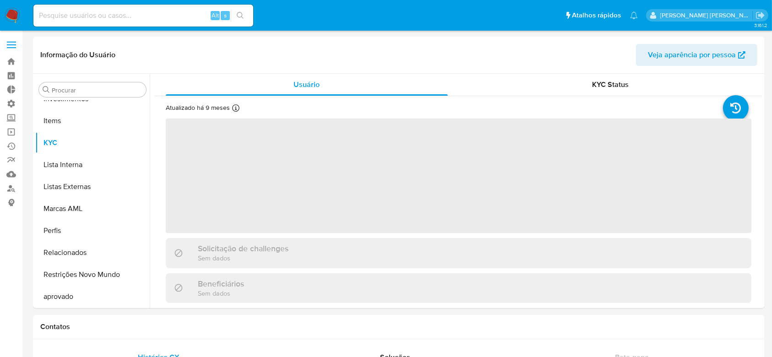
scroll to position [475, 0]
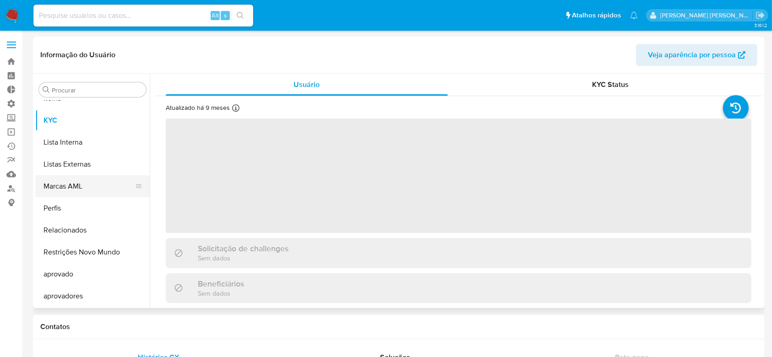
select select "10"
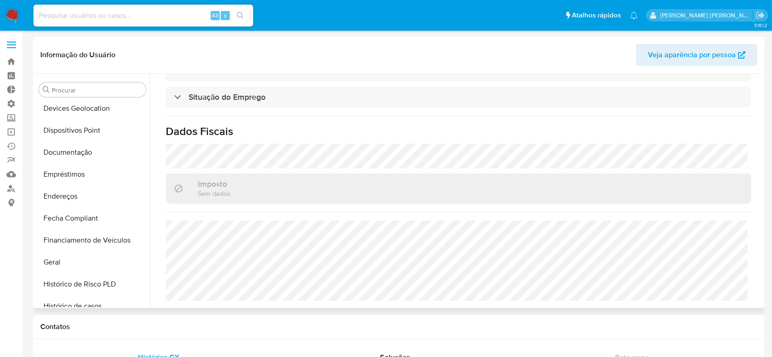
scroll to position [109, 0]
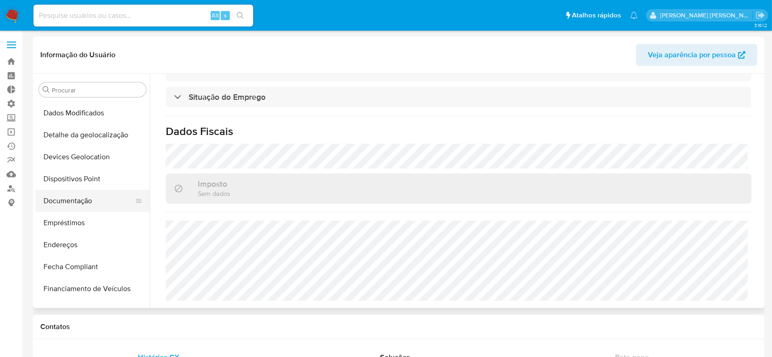
click at [70, 200] on button "Documentação" at bounding box center [88, 201] width 107 height 22
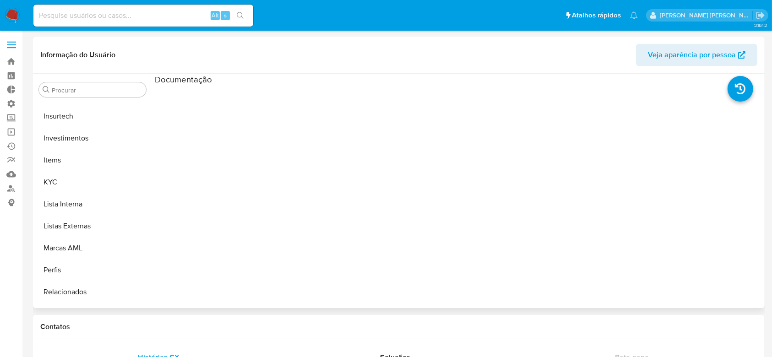
scroll to position [427, 0]
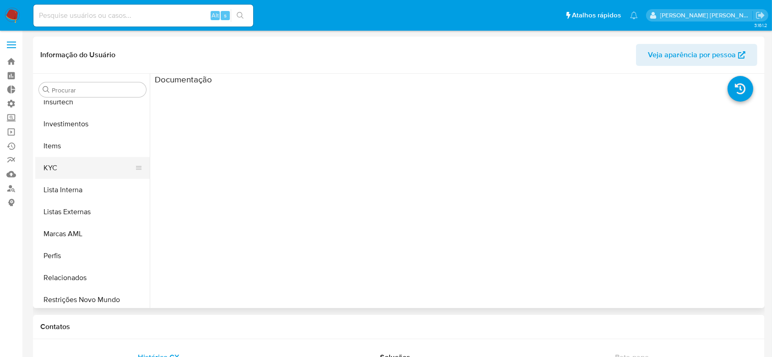
click at [82, 169] on button "KYC" at bounding box center [88, 168] width 107 height 22
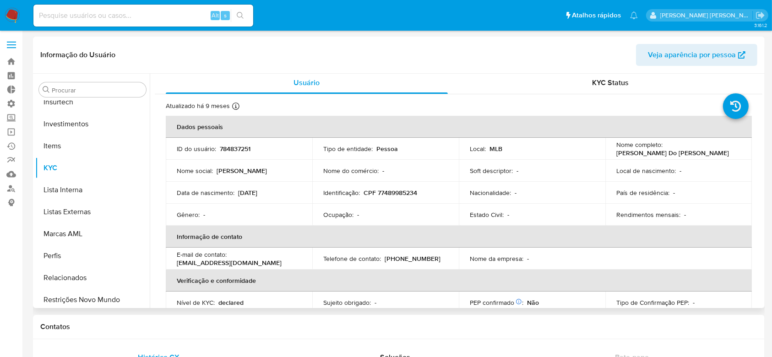
scroll to position [0, 0]
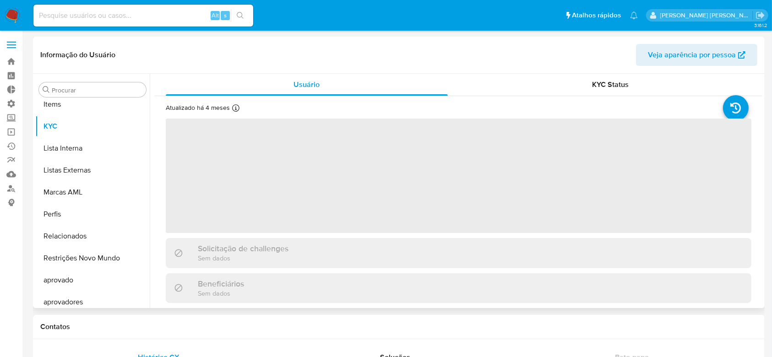
scroll to position [475, 0]
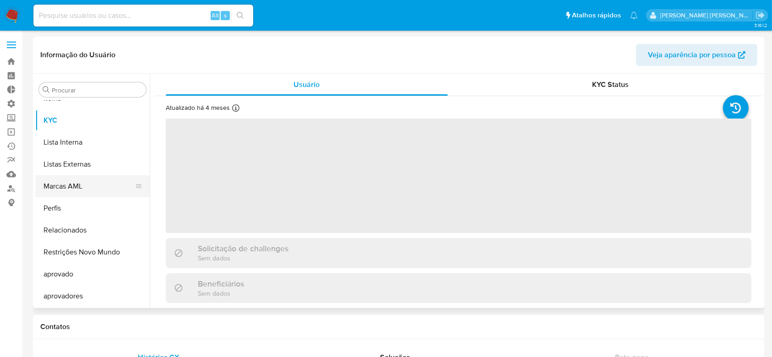
select select "10"
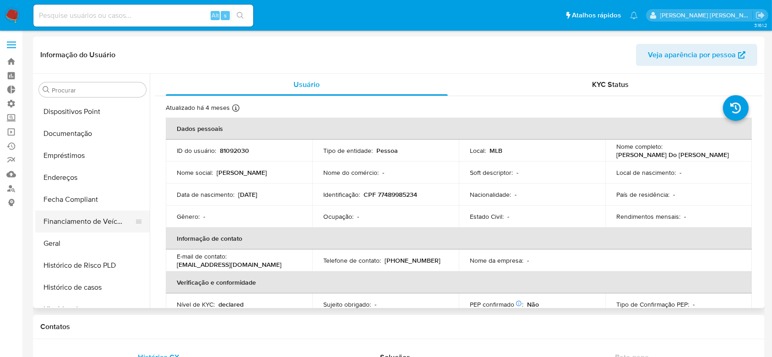
scroll to position [109, 0]
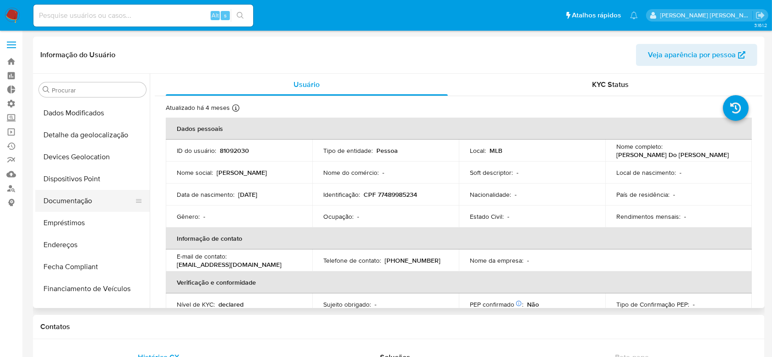
click at [76, 200] on button "Documentação" at bounding box center [88, 201] width 107 height 22
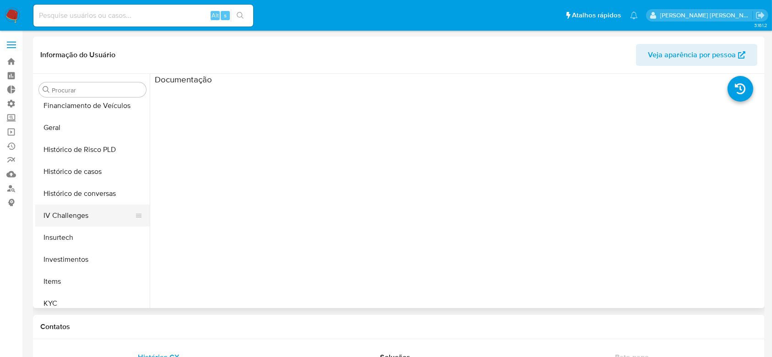
scroll to position [475, 0]
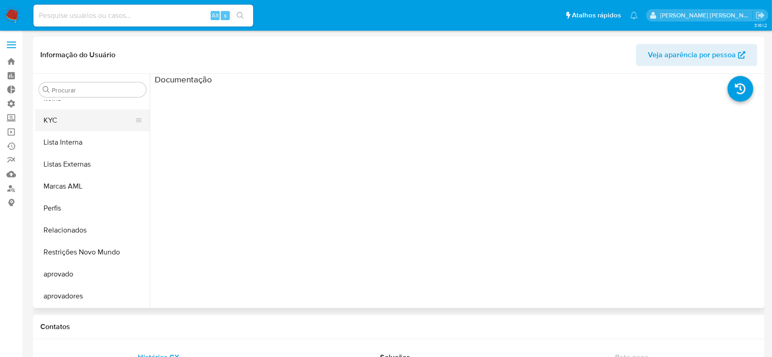
click at [66, 119] on button "KYC" at bounding box center [88, 121] width 107 height 22
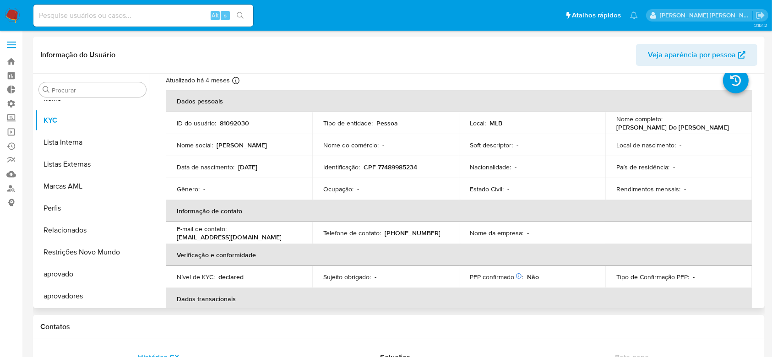
scroll to position [0, 0]
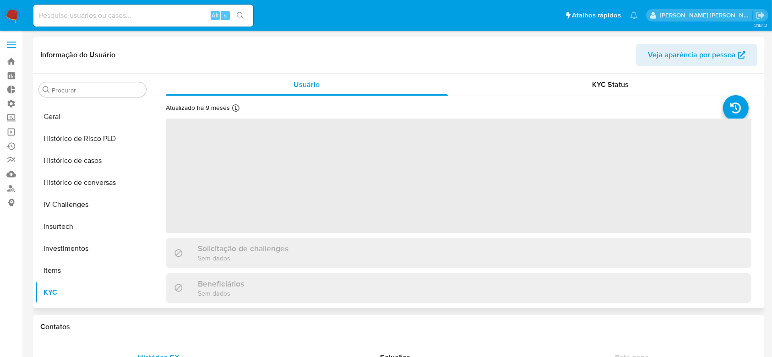
scroll to position [170, 0]
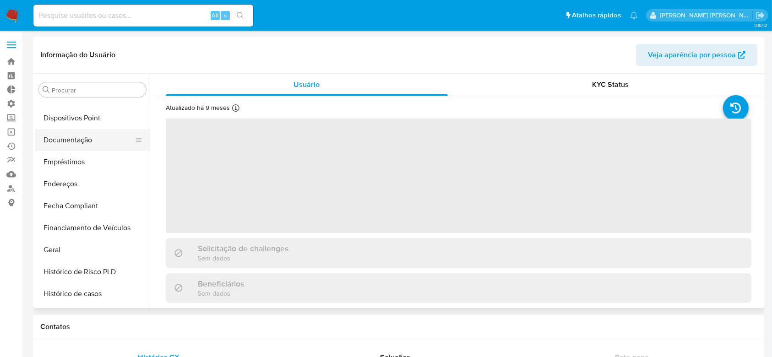
select select "10"
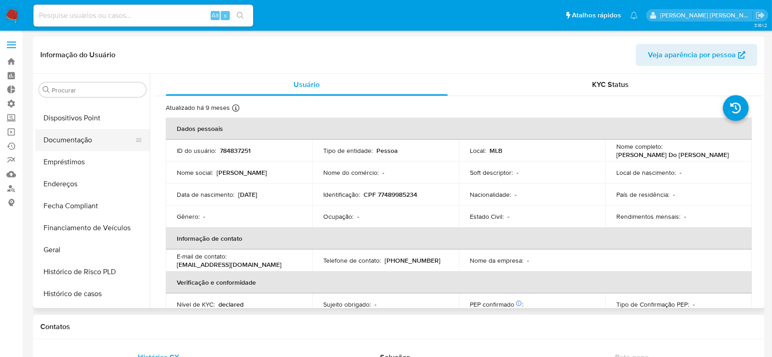
click at [81, 141] on button "Documentação" at bounding box center [88, 140] width 107 height 22
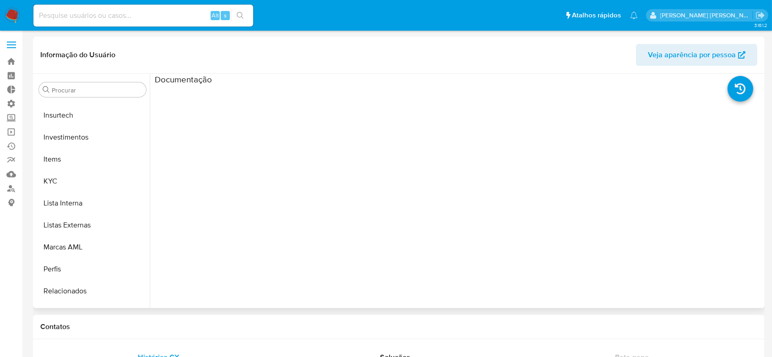
scroll to position [475, 0]
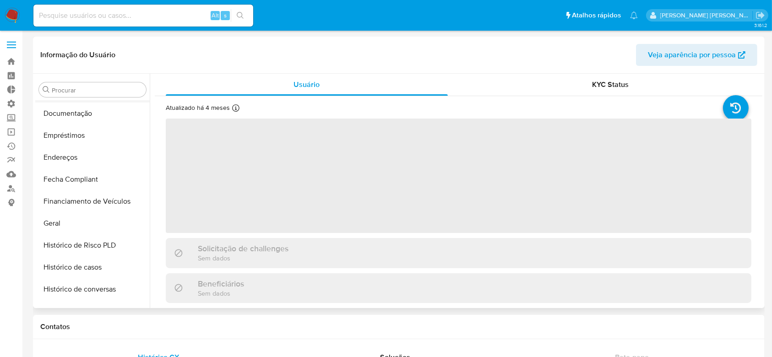
select select "10"
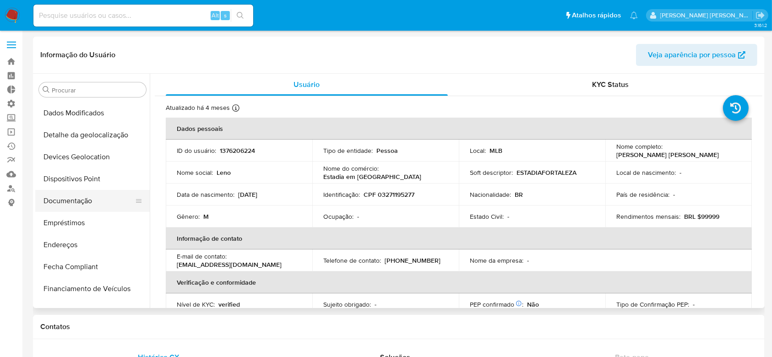
click at [73, 204] on button "Documentação" at bounding box center [88, 201] width 107 height 22
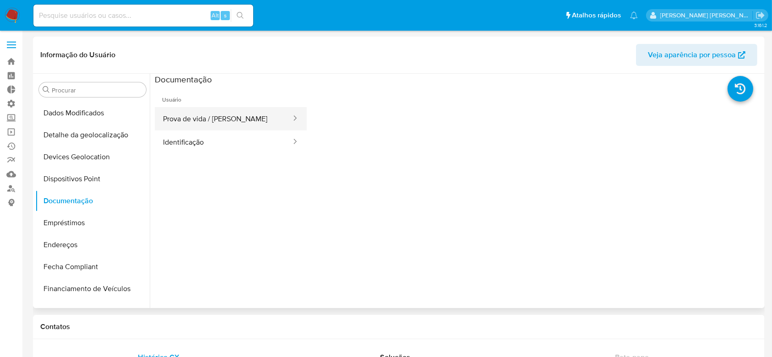
click at [224, 116] on button "Prova de vida / [PERSON_NAME]" at bounding box center [223, 118] width 137 height 23
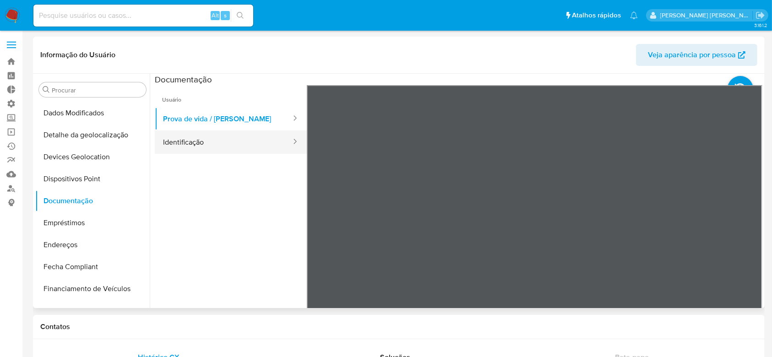
click at [202, 140] on button "Identificação" at bounding box center [223, 142] width 137 height 23
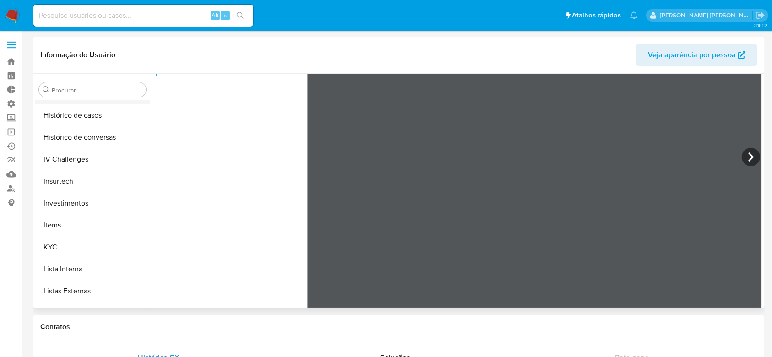
scroll to position [353, 0]
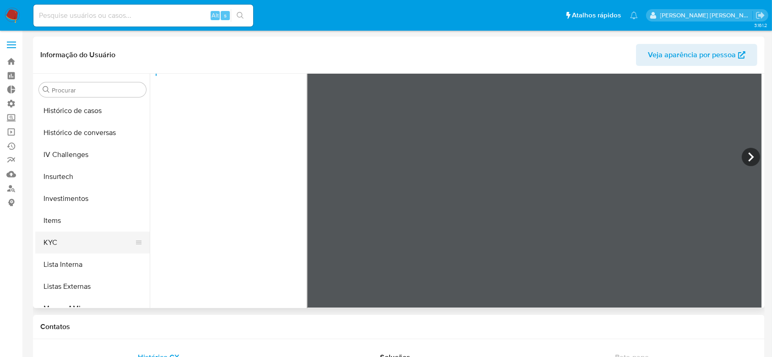
click at [75, 243] on button "KYC" at bounding box center [88, 243] width 107 height 22
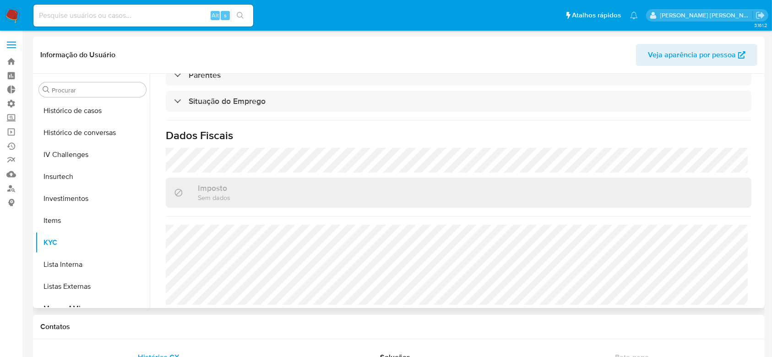
scroll to position [399, 0]
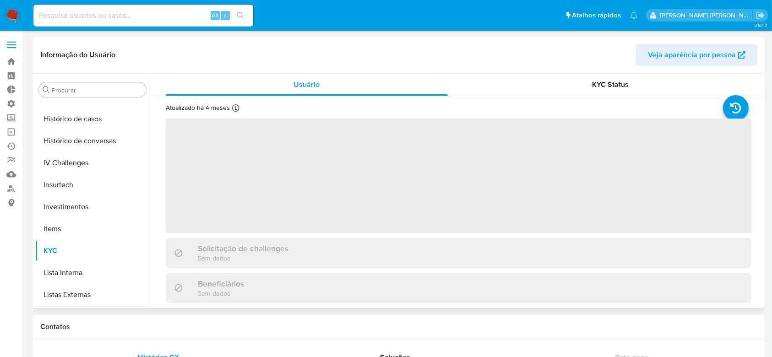
scroll to position [170, 0]
select select "10"
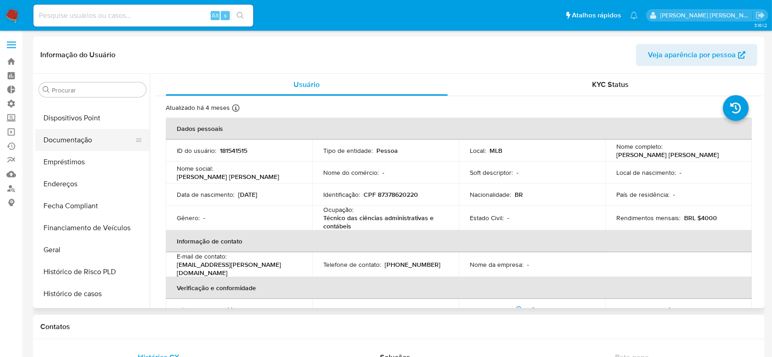
click at [89, 137] on button "Documentação" at bounding box center [88, 140] width 107 height 22
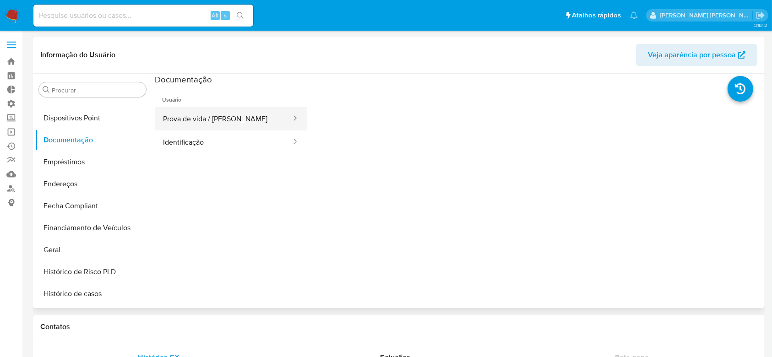
click at [225, 123] on button "Prova de vida / [PERSON_NAME]" at bounding box center [223, 118] width 137 height 23
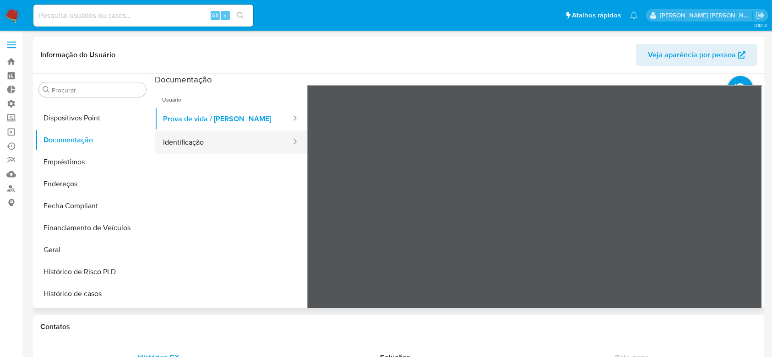
click at [205, 146] on button "Identificação" at bounding box center [223, 142] width 137 height 23
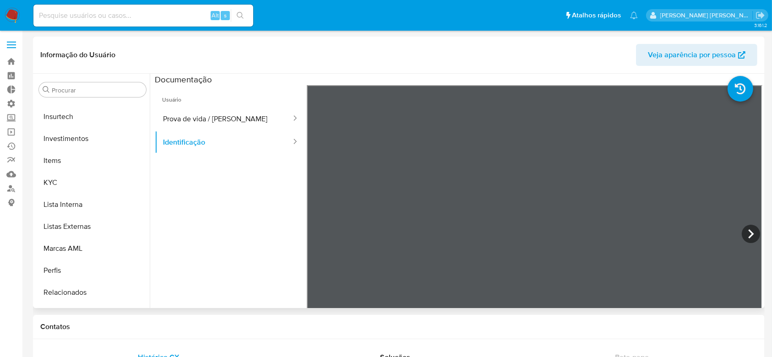
scroll to position [414, 0]
click at [88, 188] on button "KYC" at bounding box center [88, 181] width 107 height 22
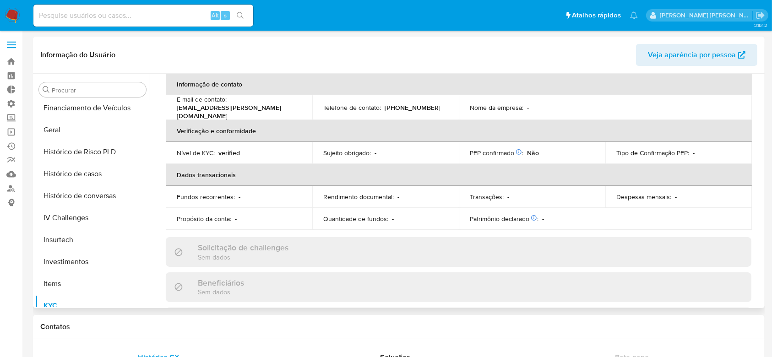
scroll to position [292, 0]
click at [84, 169] on button "Histórico de casos" at bounding box center [88, 172] width 107 height 22
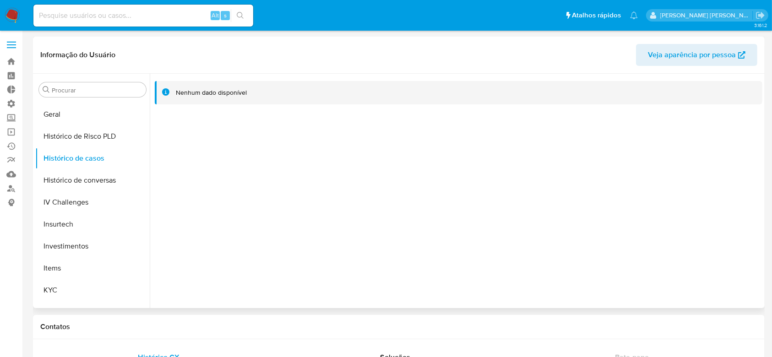
scroll to position [367, 0]
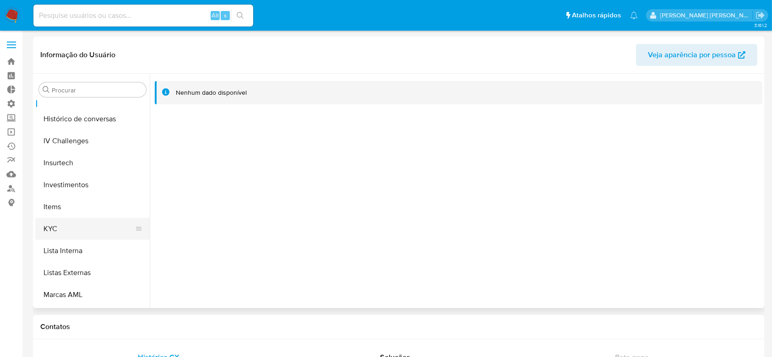
click at [67, 232] on button "KYC" at bounding box center [88, 229] width 107 height 22
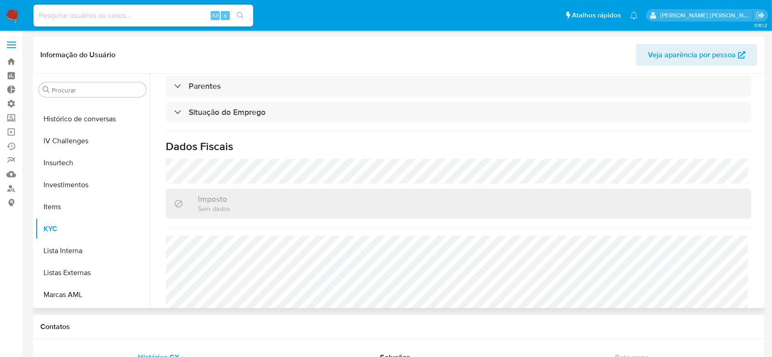
scroll to position [401, 0]
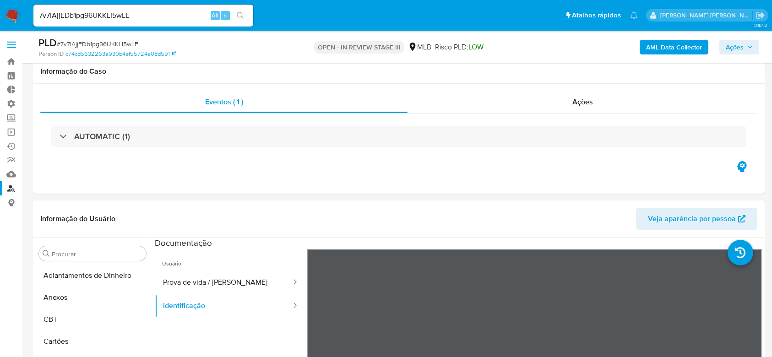
select select "10"
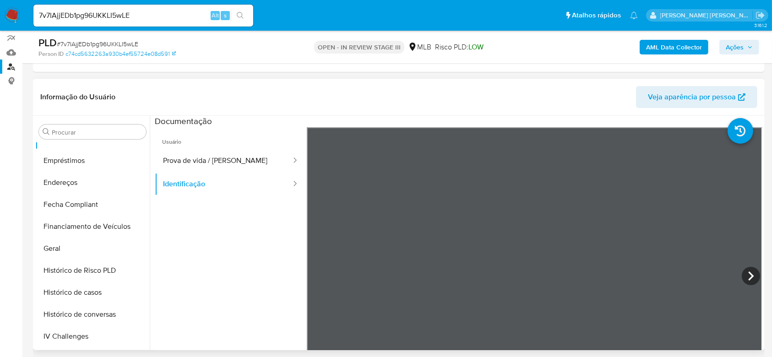
scroll to position [231, 0]
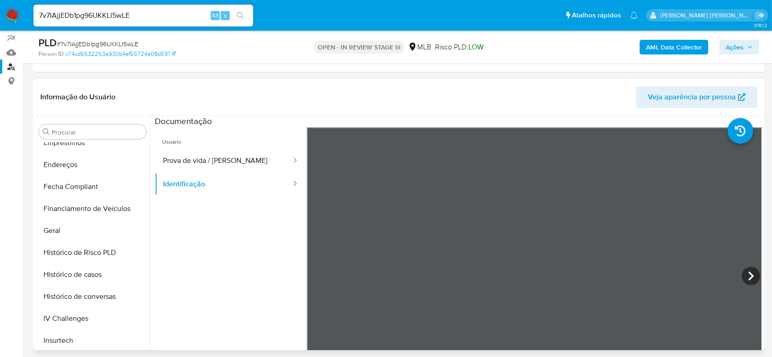
click at [79, 229] on button "Geral" at bounding box center [92, 231] width 115 height 22
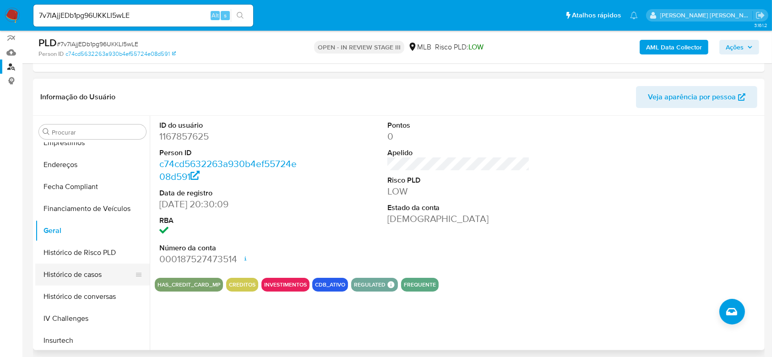
click at [86, 280] on button "Histórico de casos" at bounding box center [88, 275] width 107 height 22
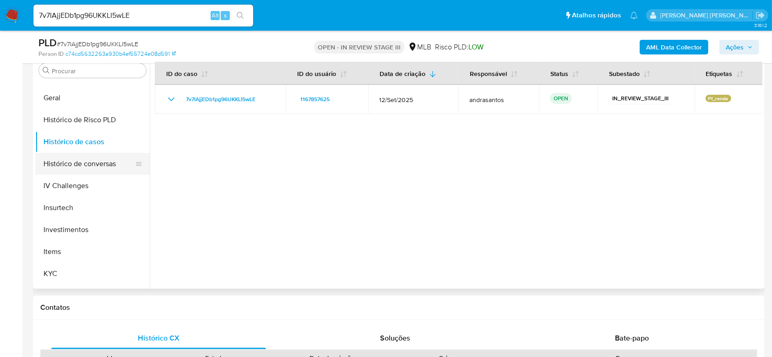
scroll to position [353, 0]
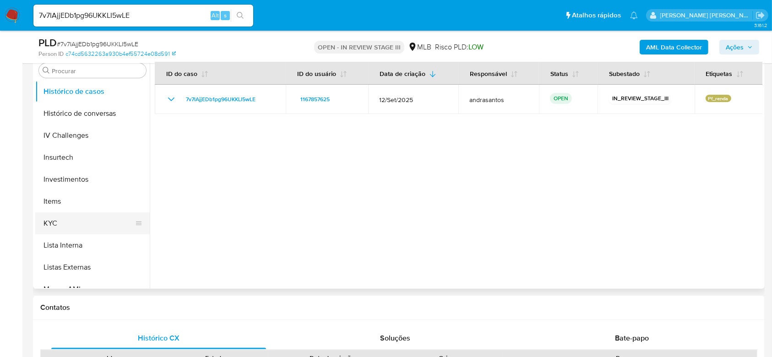
click at [77, 221] on button "KYC" at bounding box center [88, 224] width 107 height 22
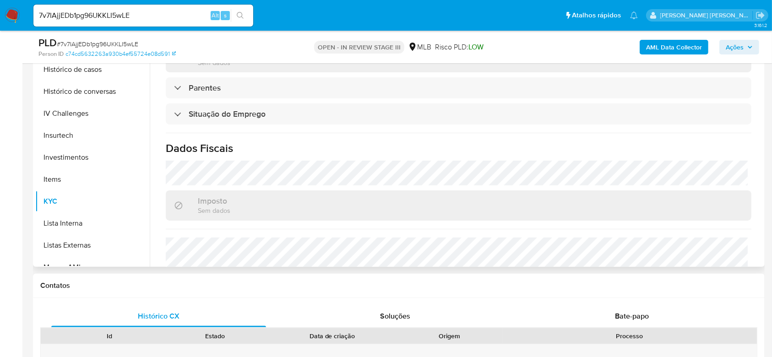
scroll to position [389, 0]
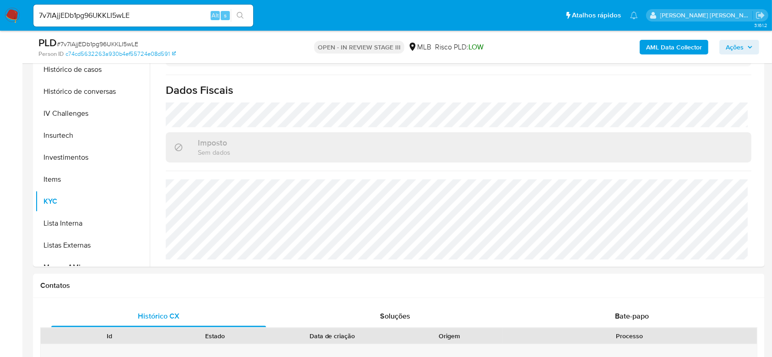
click at [113, 11] on input "7v7IAjjEDb1pg96UKKLI5wLE" at bounding box center [143, 16] width 220 height 12
paste input "0tbypc9FYY1J1sgAObKmPpKg"
type input "0tbypc9FYY1J1sgAObKmPpKg"
click at [254, 16] on li "0tbypc9FYY1J1sgAObKmPpKg Alt s" at bounding box center [143, 15] width 225 height 23
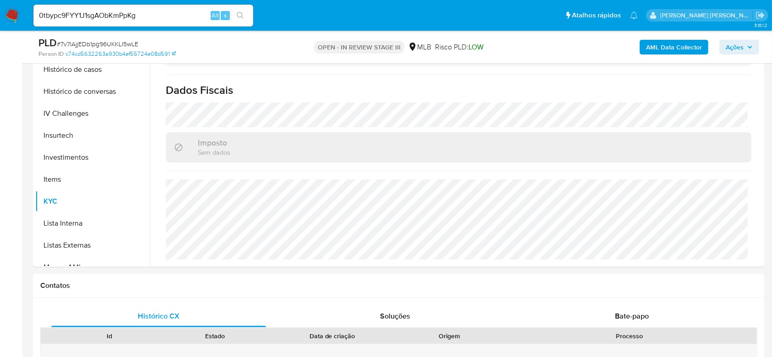
click at [242, 16] on icon "search-icon" at bounding box center [240, 15] width 7 height 7
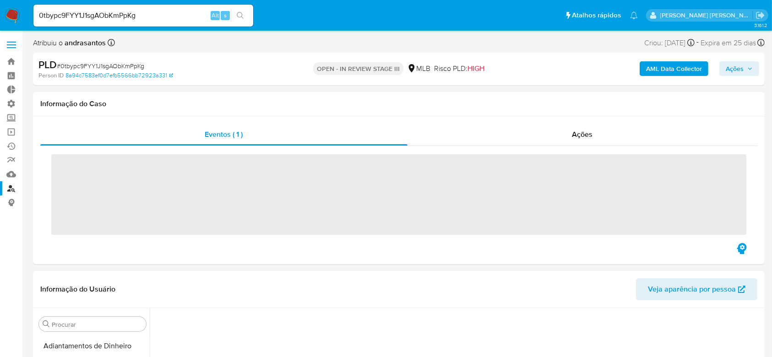
scroll to position [161, 0]
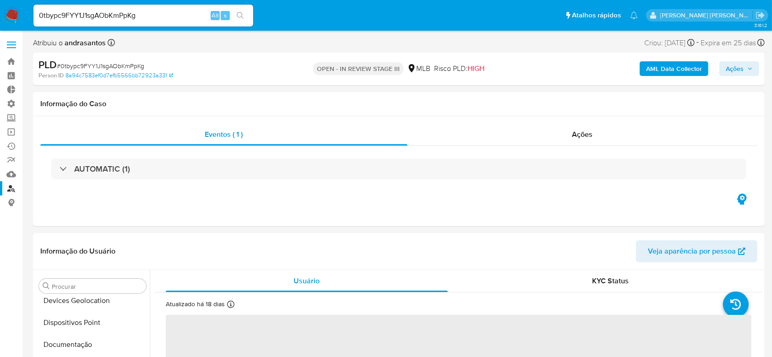
select select "10"
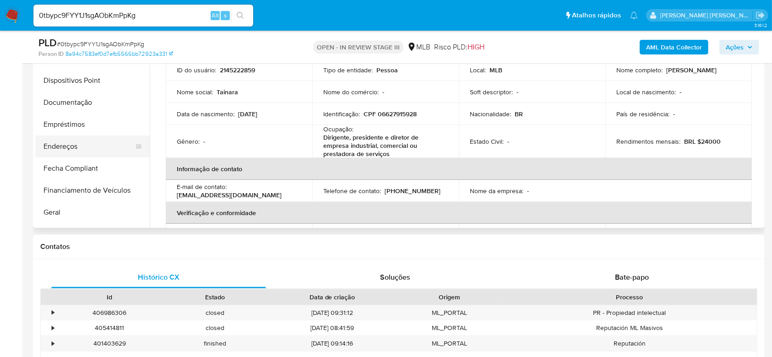
scroll to position [109, 0]
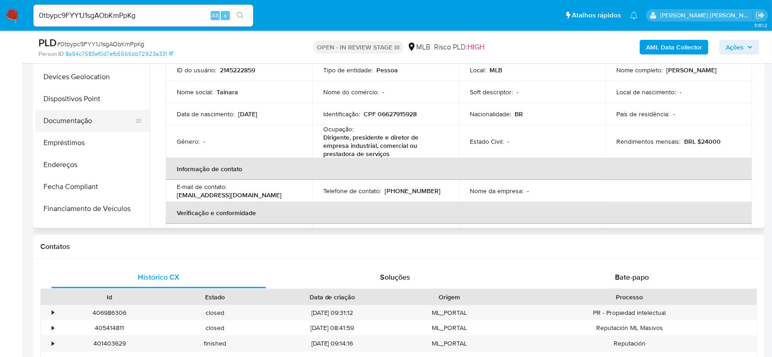
click at [66, 119] on button "Documentação" at bounding box center [88, 121] width 107 height 22
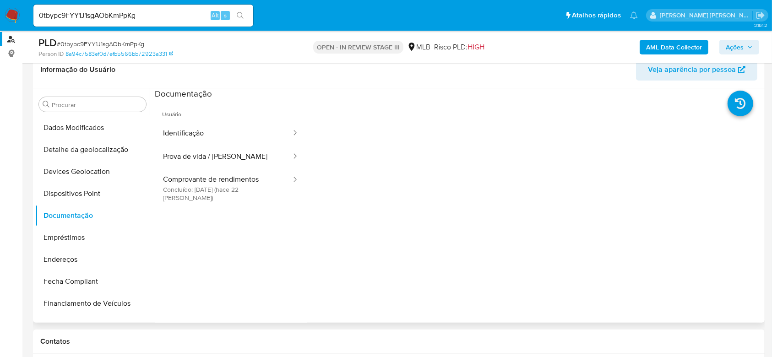
scroll to position [122, 0]
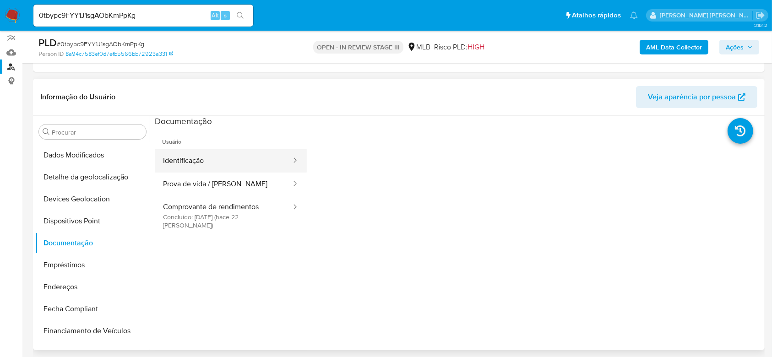
click at [213, 159] on button "Identificação" at bounding box center [223, 160] width 137 height 23
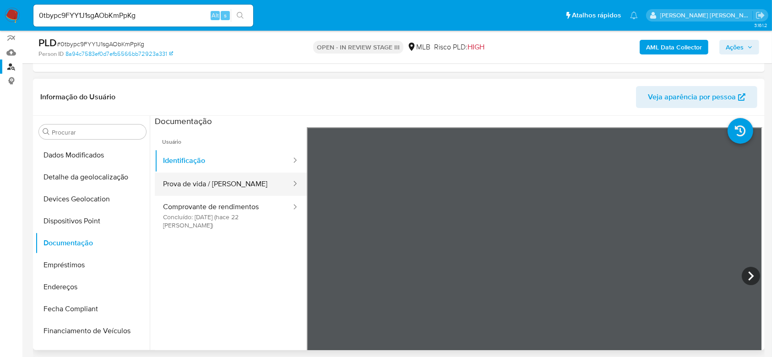
click at [216, 186] on button "Prova de vida / [PERSON_NAME]" at bounding box center [223, 184] width 137 height 23
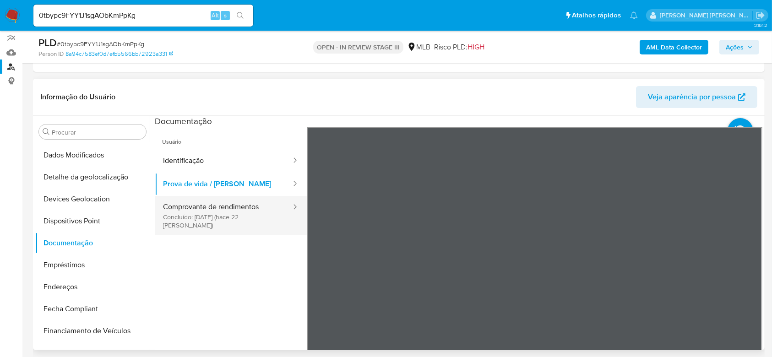
click at [225, 209] on button "Comprovante de rendimentos Concluído: [DATE] (hace 22 [PERSON_NAME])" at bounding box center [223, 215] width 137 height 39
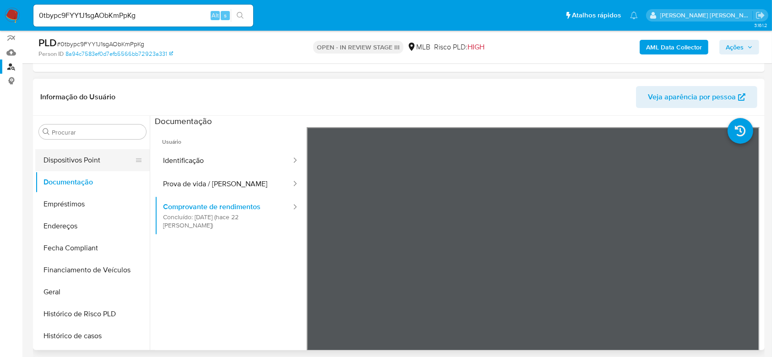
scroll to position [231, 0]
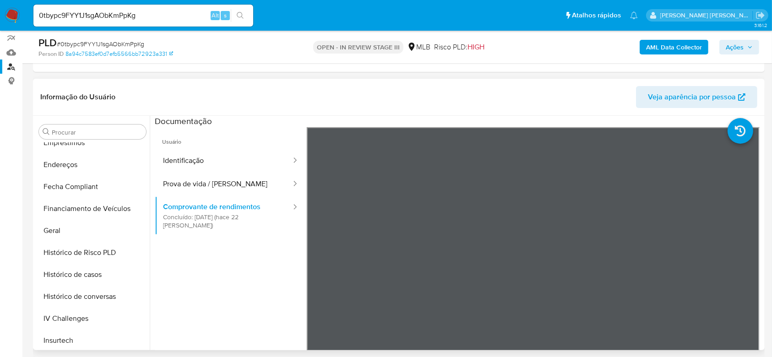
click at [76, 229] on button "Geral" at bounding box center [92, 231] width 115 height 22
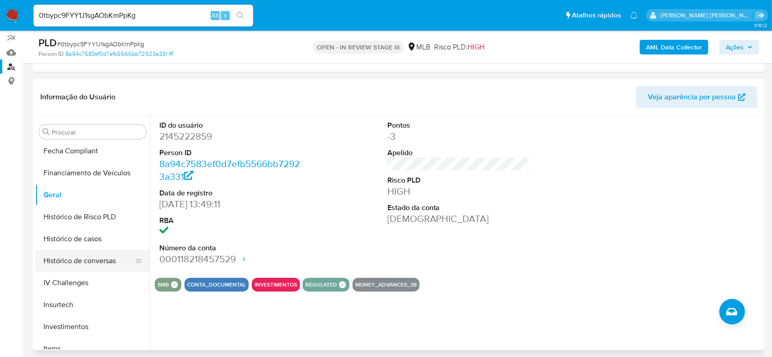
scroll to position [292, 0]
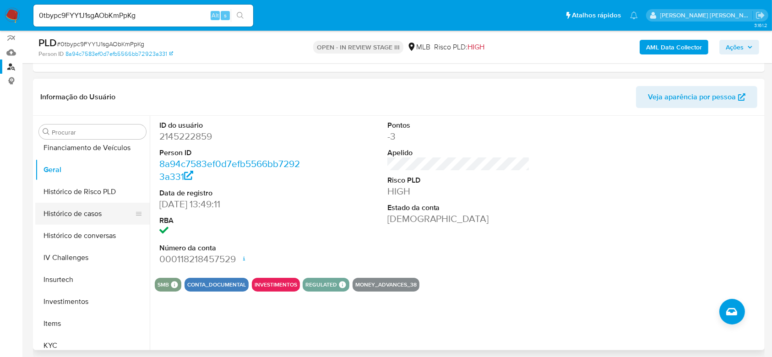
click at [84, 215] on button "Histórico de casos" at bounding box center [88, 214] width 107 height 22
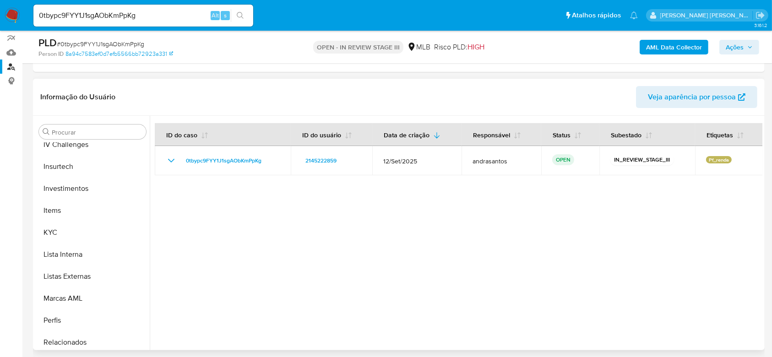
scroll to position [414, 0]
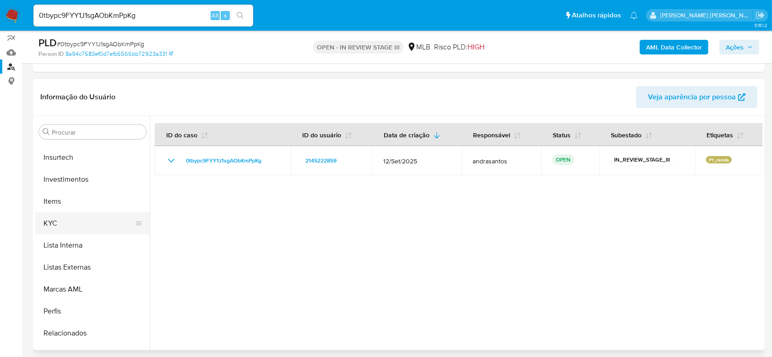
click at [74, 213] on button "KYC" at bounding box center [88, 224] width 107 height 22
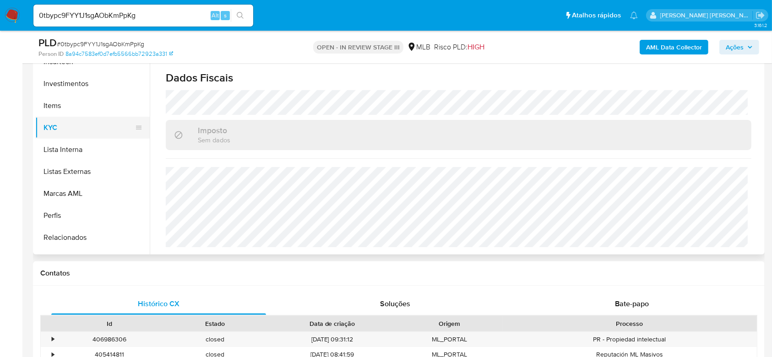
scroll to position [292, 0]
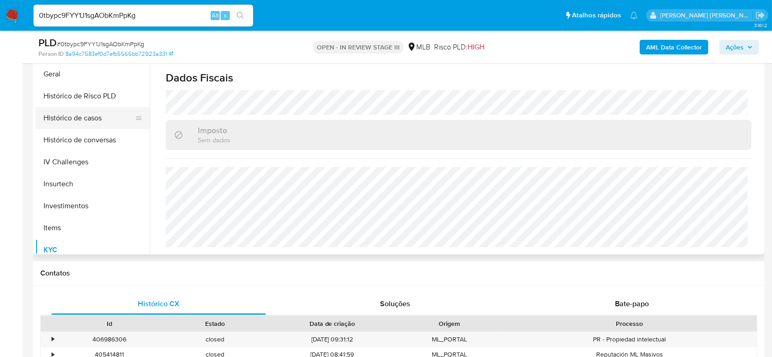
click at [71, 124] on button "Histórico de casos" at bounding box center [88, 118] width 107 height 22
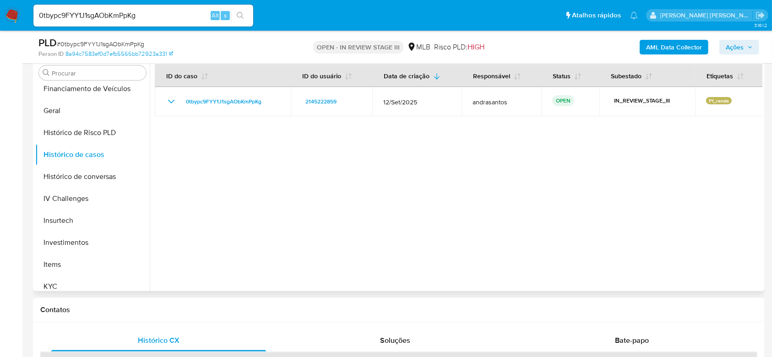
scroll to position [218, 0]
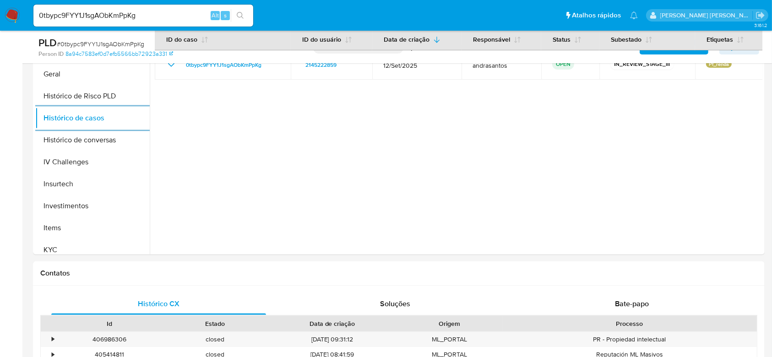
click at [89, 16] on input "0tbypc9FYY1J1sgAObKmPpKg" at bounding box center [143, 16] width 220 height 12
paste input "ZrSRZwdfFLqbx7KK4DKBlJ0E"
type input "ZrSRZwdfFLqbx7KK4DKBlJ0E"
click at [240, 16] on icon "search-icon" at bounding box center [240, 15] width 7 height 7
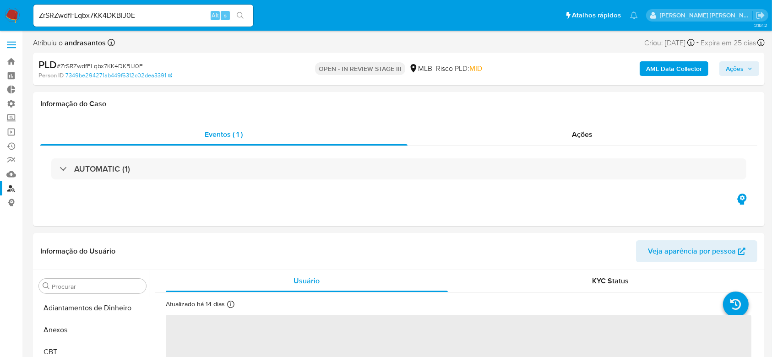
select select "10"
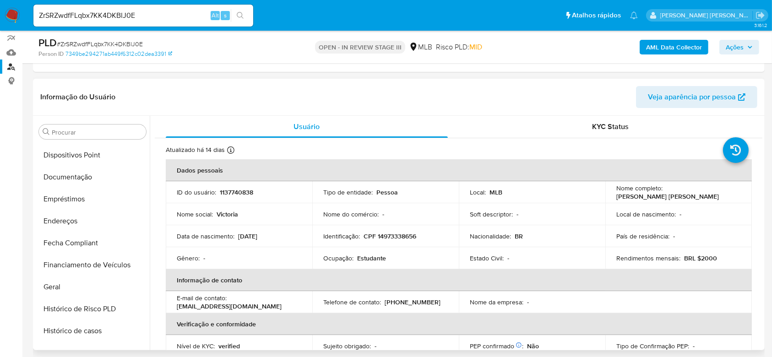
scroll to position [170, 0]
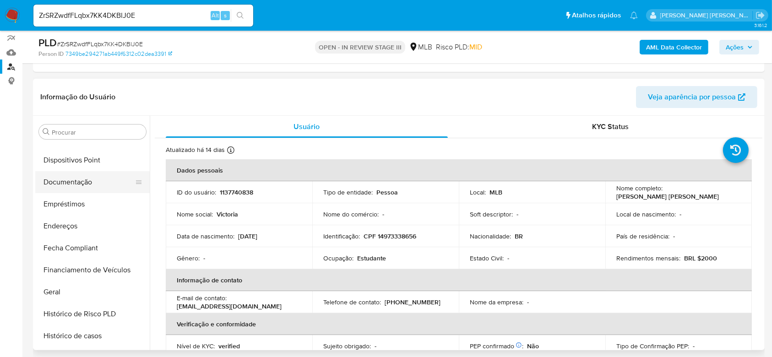
click at [83, 187] on button "Documentação" at bounding box center [88, 182] width 107 height 22
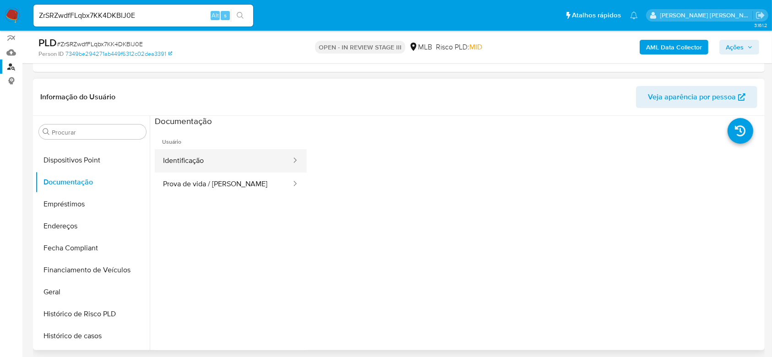
click at [255, 163] on button "Identificação" at bounding box center [223, 160] width 137 height 23
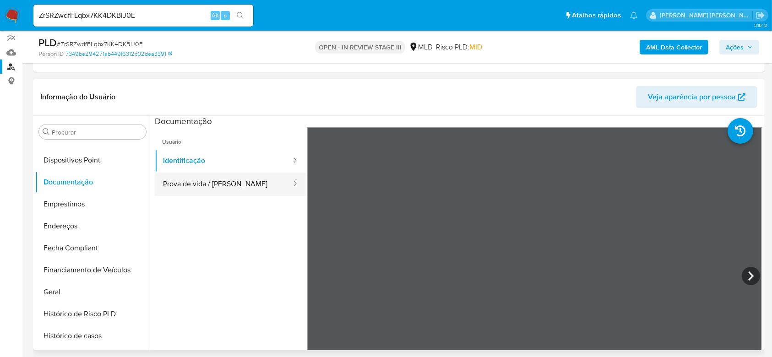
click at [211, 185] on button "Prova de vida / [PERSON_NAME]" at bounding box center [223, 184] width 137 height 23
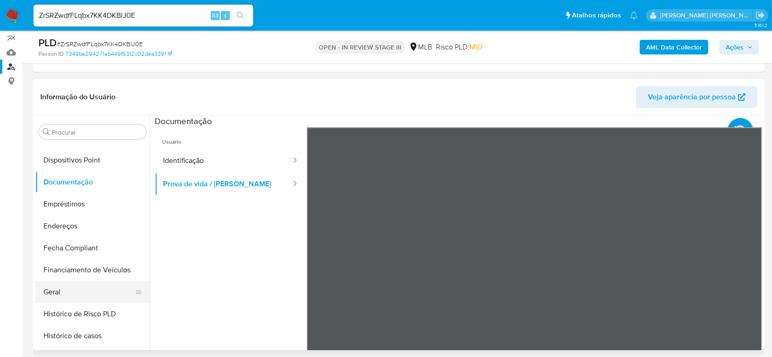
click at [74, 290] on button "Geral" at bounding box center [88, 292] width 107 height 22
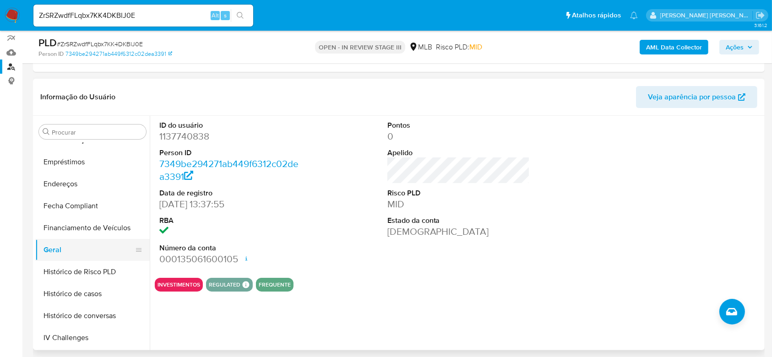
scroll to position [231, 0]
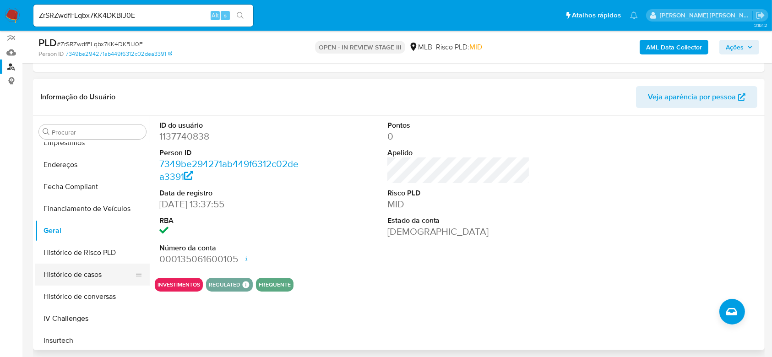
click at [82, 275] on button "Histórico de casos" at bounding box center [88, 275] width 107 height 22
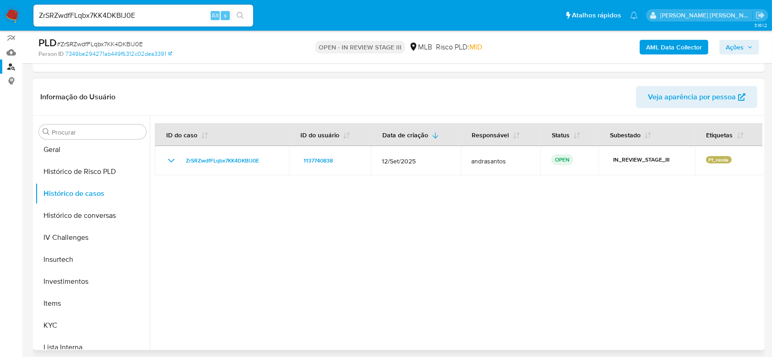
scroll to position [353, 0]
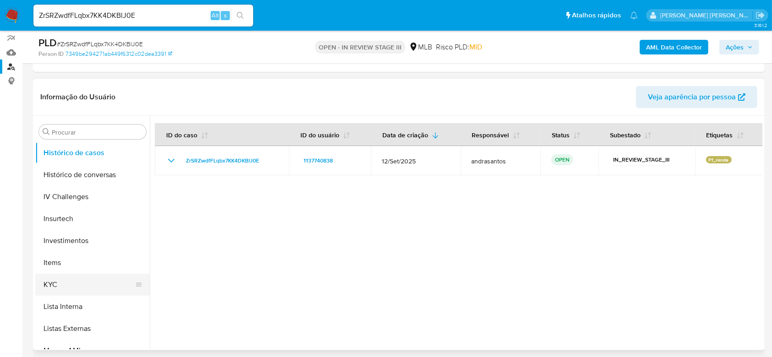
click at [76, 281] on button "KYC" at bounding box center [88, 285] width 107 height 22
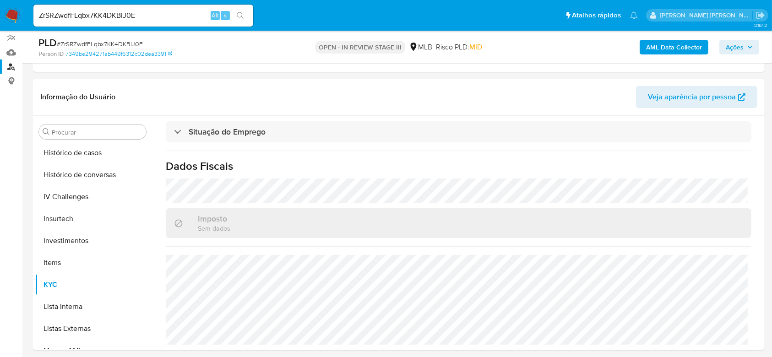
scroll to position [407, 0]
click at [118, 10] on input "ZrSRZwdfFLqbx7KK4DKBlJ0E" at bounding box center [143, 16] width 220 height 12
paste input "dwMF8JwMHdngtBXi9sNegqW7"
type input "dwMF8JwMHdngtBXi9sNegqW7"
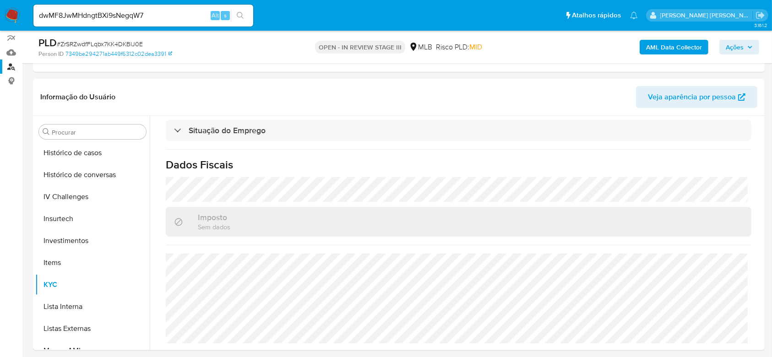
click at [238, 11] on button "search-icon" at bounding box center [240, 15] width 19 height 13
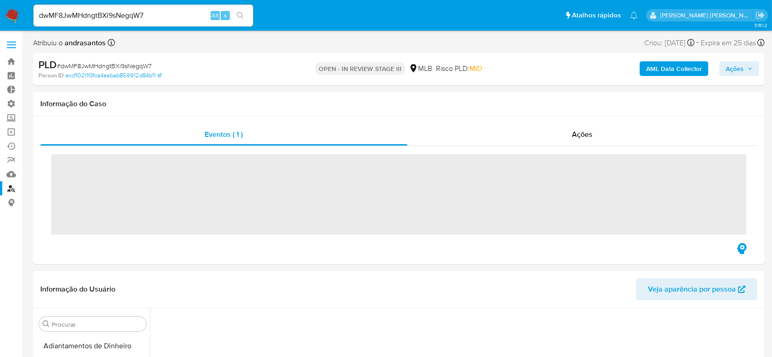
scroll to position [218, 0]
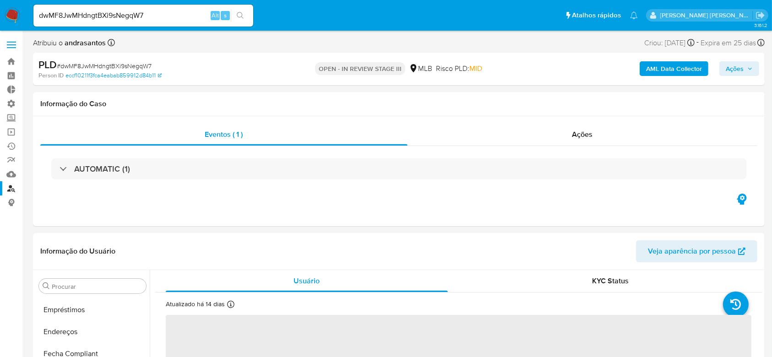
select select "10"
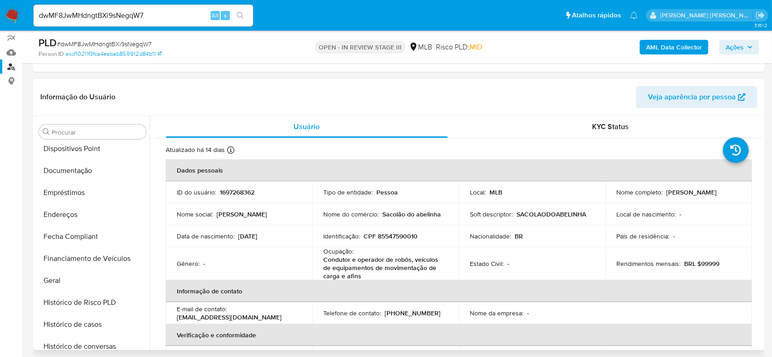
scroll to position [170, 0]
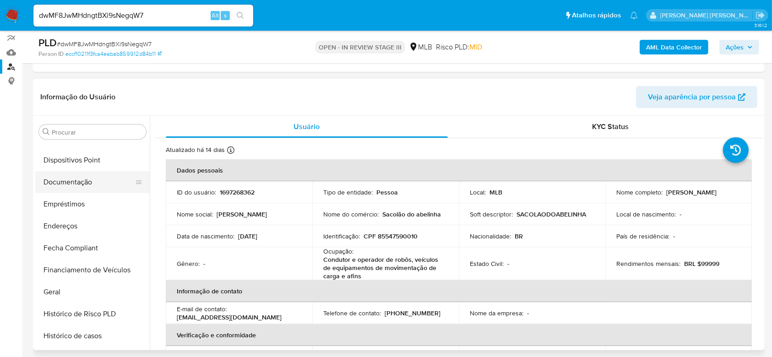
click at [80, 188] on button "Documentação" at bounding box center [88, 182] width 107 height 22
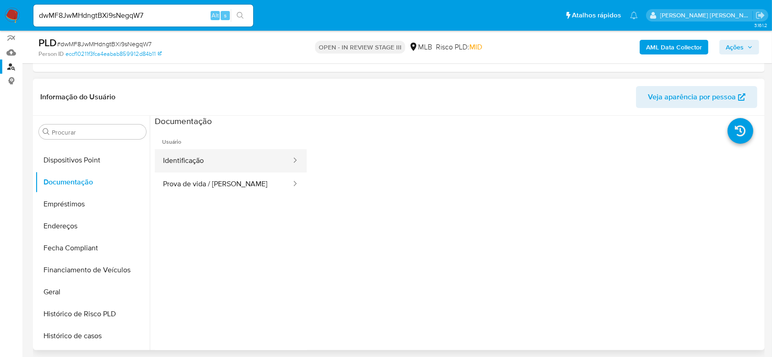
click at [205, 159] on button "Identificação" at bounding box center [223, 160] width 137 height 23
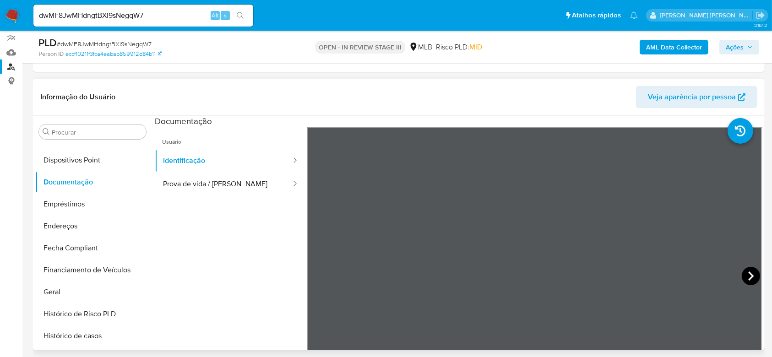
click at [752, 277] on icon at bounding box center [751, 276] width 18 height 18
click at [242, 175] on button "Prova de vida / [PERSON_NAME]" at bounding box center [223, 184] width 137 height 23
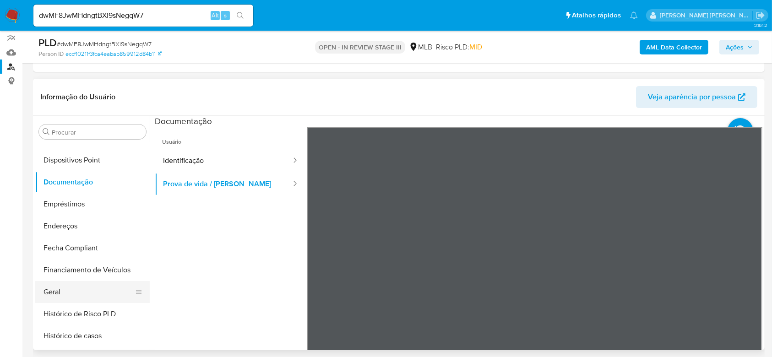
click at [79, 293] on button "Geral" at bounding box center [88, 292] width 107 height 22
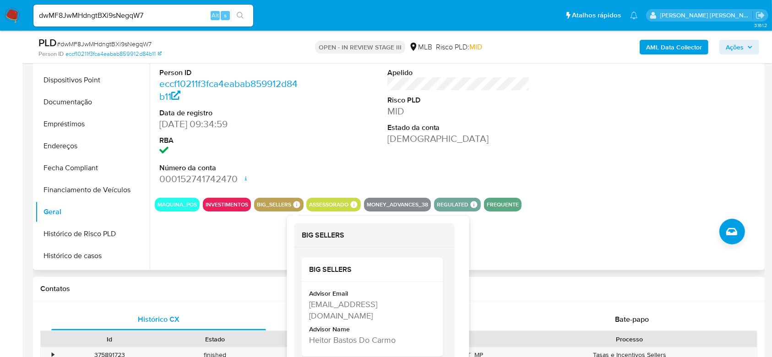
scroll to position [183, 0]
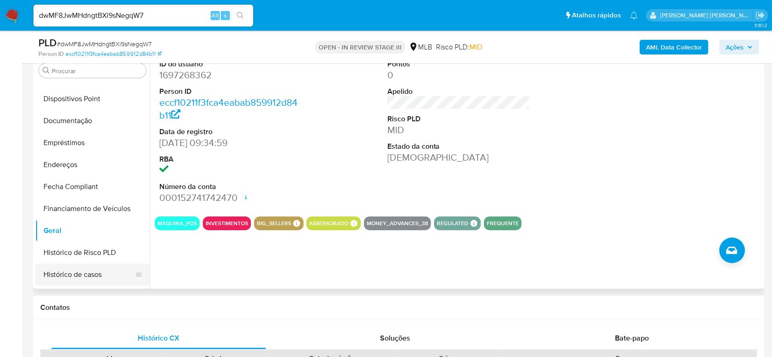
click at [87, 266] on button "Histórico de casos" at bounding box center [88, 275] width 107 height 22
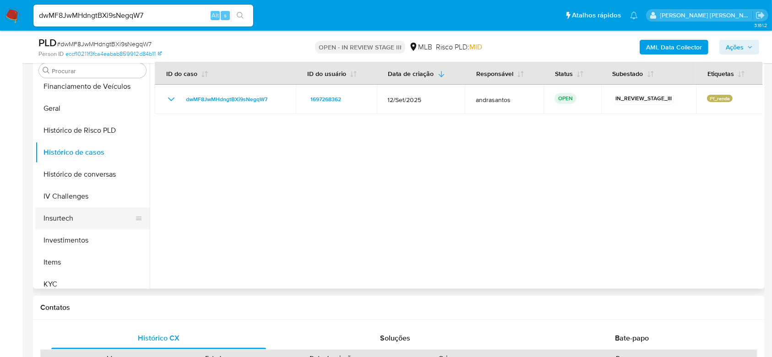
scroll to position [353, 0]
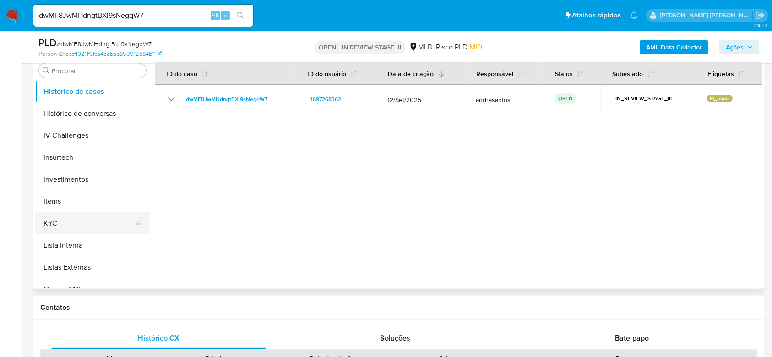
click at [75, 221] on button "KYC" at bounding box center [88, 224] width 107 height 22
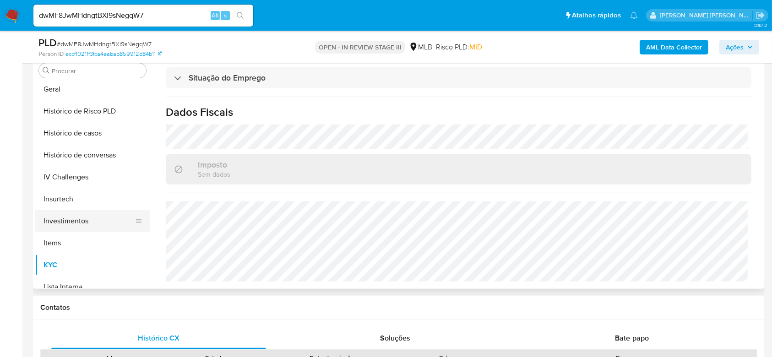
scroll to position [292, 0]
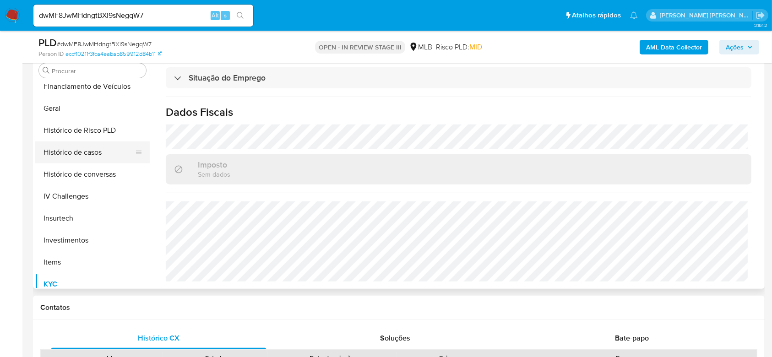
click at [99, 153] on button "Histórico de casos" at bounding box center [88, 153] width 107 height 22
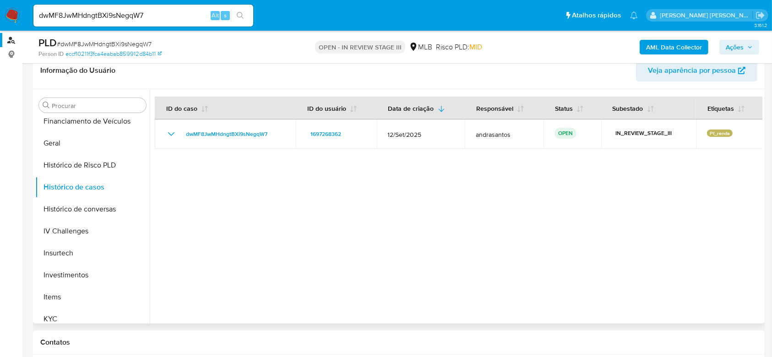
scroll to position [122, 0]
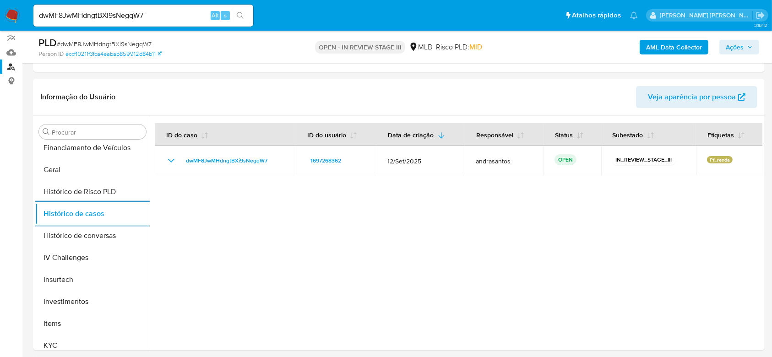
click at [126, 19] on input "dwMF8JwMHdngtBXi9sNegqW7" at bounding box center [143, 16] width 220 height 12
paste input "w06ZyUk9bpBL6y3sQ3IySIiZ"
type input "w06ZyUk9bpBL6y3sQ3IySIiZ"
click at [238, 19] on button "search-icon" at bounding box center [240, 15] width 19 height 13
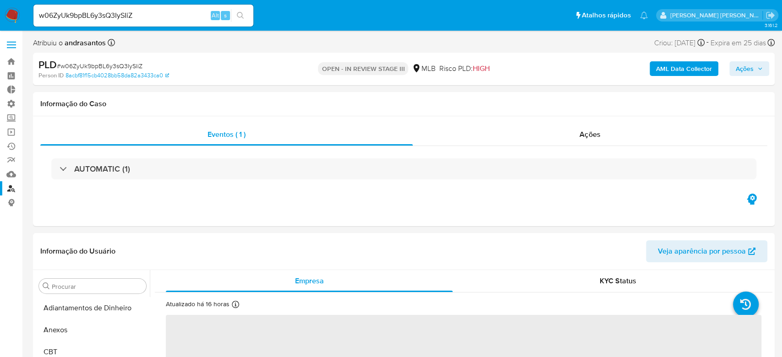
select select "10"
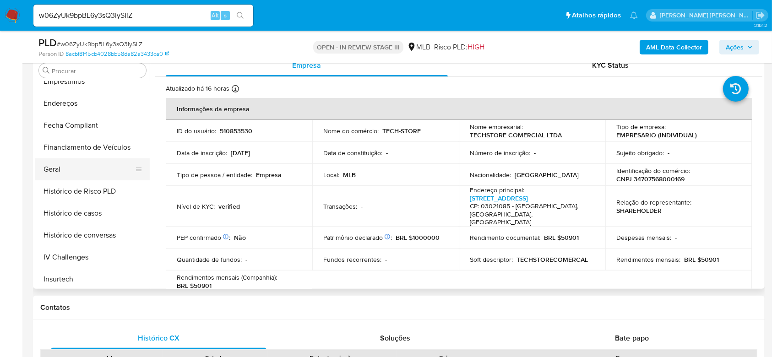
scroll to position [170, 0]
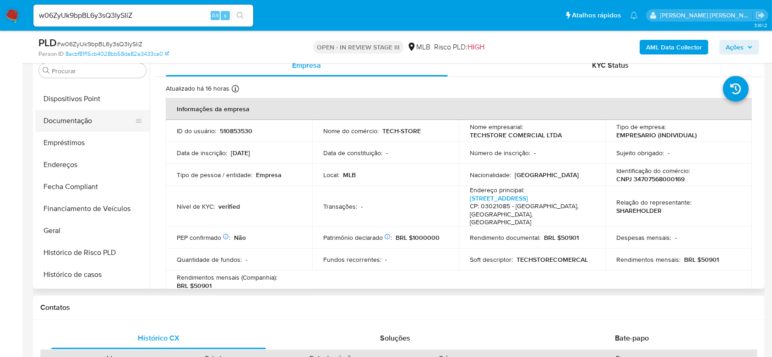
click at [83, 119] on button "Documentação" at bounding box center [88, 121] width 107 height 22
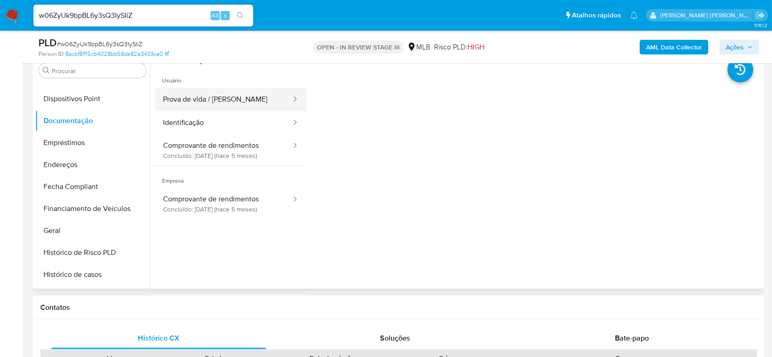
click at [223, 93] on button "Prova de vida / [PERSON_NAME]" at bounding box center [223, 99] width 137 height 23
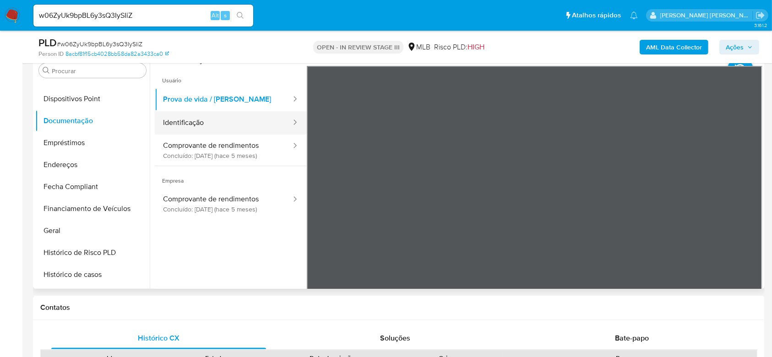
click at [195, 121] on button "Identificação" at bounding box center [223, 122] width 137 height 23
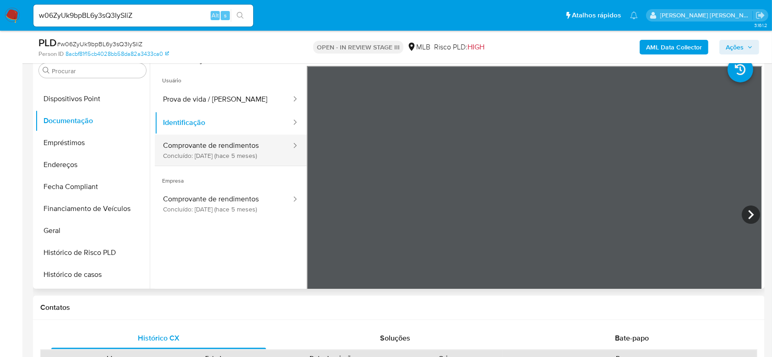
click at [242, 151] on button "Comprovante de rendimentos Concluído: [DATE] (hace 5 meses)" at bounding box center [223, 150] width 137 height 31
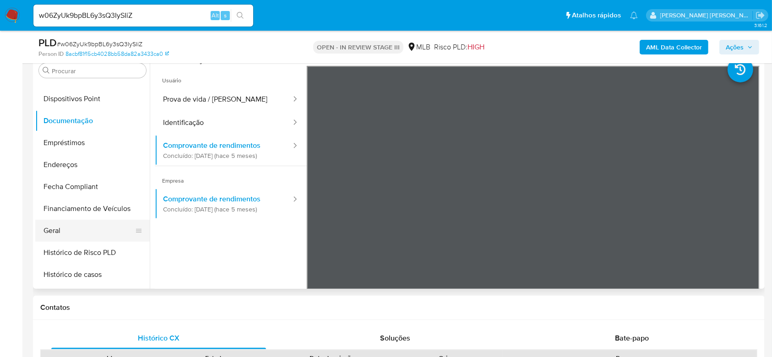
click at [66, 234] on button "Geral" at bounding box center [88, 231] width 107 height 22
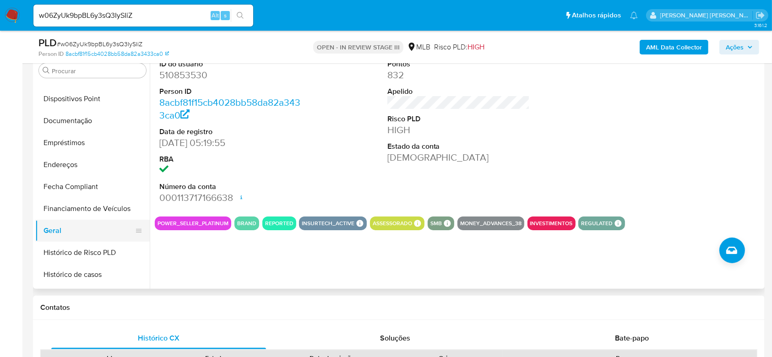
scroll to position [231, 0]
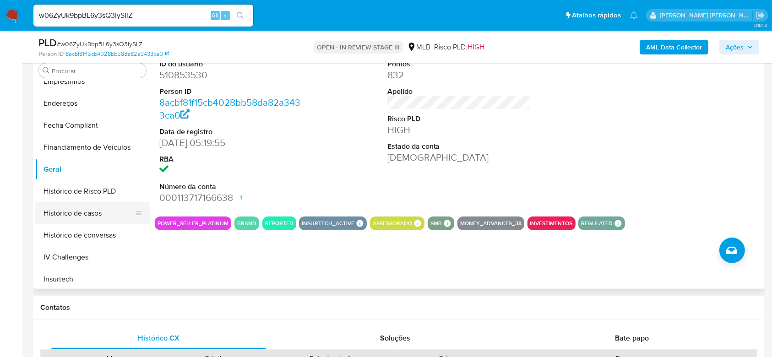
click at [72, 214] on button "Histórico de casos" at bounding box center [88, 214] width 107 height 22
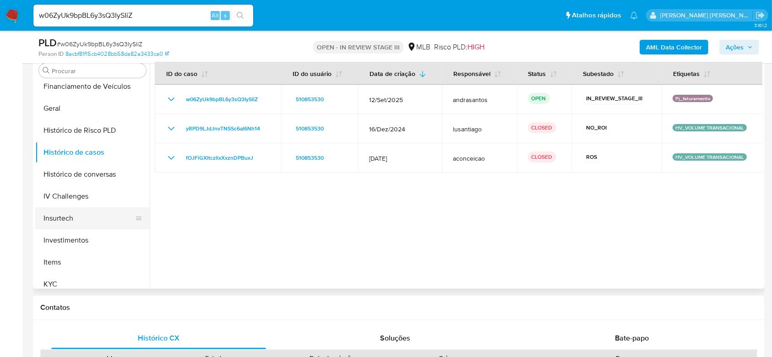
scroll to position [353, 0]
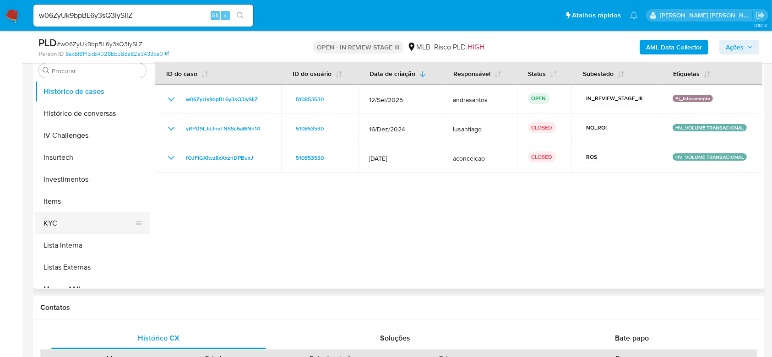
click at [72, 224] on button "KYC" at bounding box center [88, 224] width 107 height 22
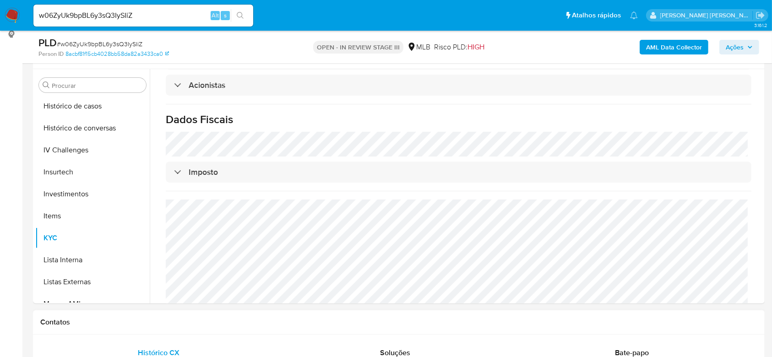
scroll to position [166, 0]
